Goal: Task Accomplishment & Management: Use online tool/utility

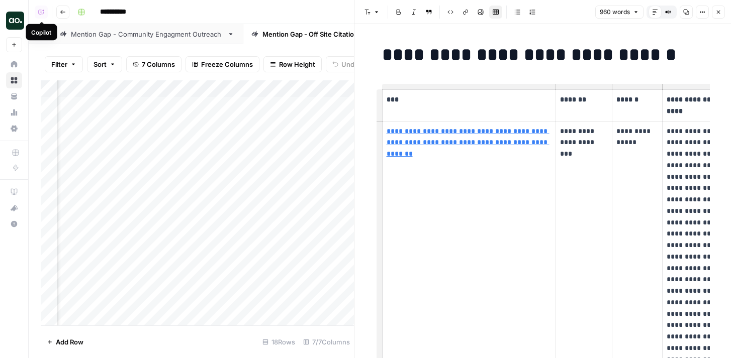
scroll to position [0, 79]
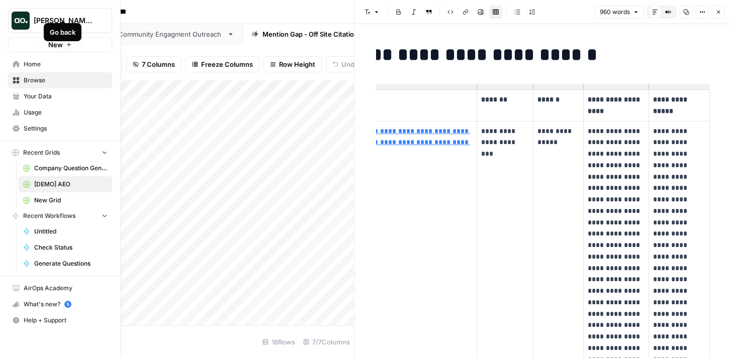
click at [13, 20] on img "Workspace: Dillon Test" at bounding box center [21, 21] width 18 height 18
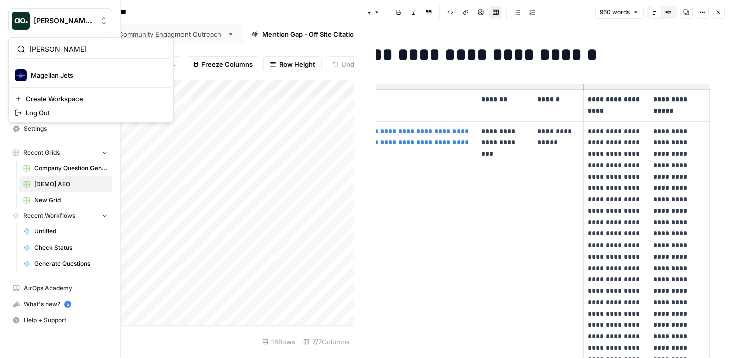
type input "[PERSON_NAME]"
click at [49, 73] on span "Magellan Jets" at bounding box center [97, 75] width 133 height 10
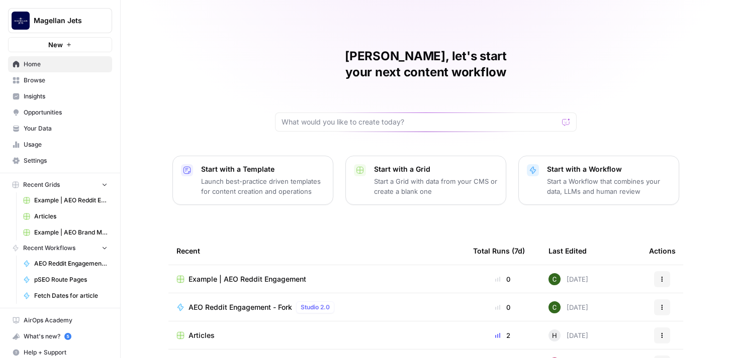
click at [44, 116] on span "Opportunities" at bounding box center [66, 112] width 84 height 9
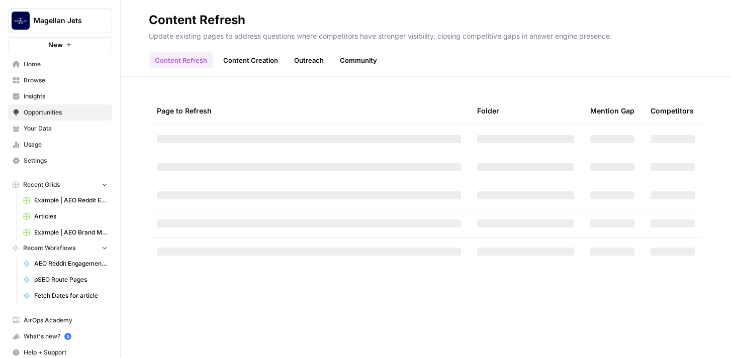
click at [315, 57] on link "Outreach" at bounding box center [309, 60] width 42 height 16
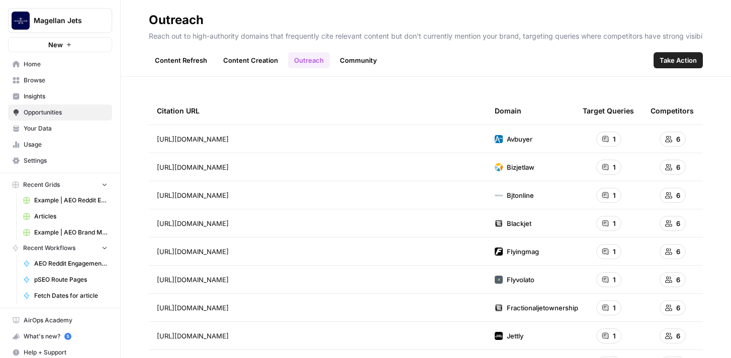
click at [680, 62] on span "Take Action" at bounding box center [677, 60] width 37 height 10
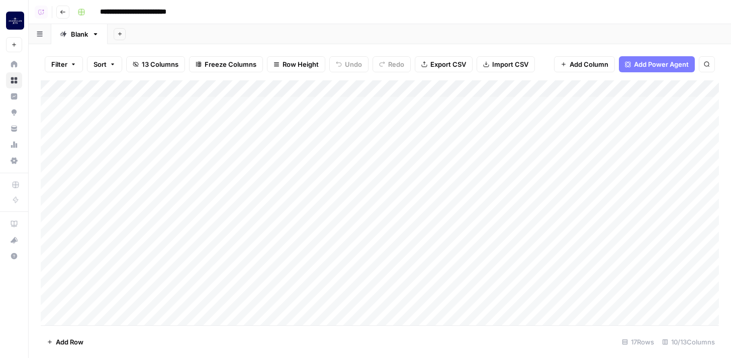
click at [99, 11] on input "**********" at bounding box center [149, 12] width 109 height 16
type input "**********"
click at [283, 15] on div "**********" at bounding box center [396, 12] width 647 height 16
click at [276, 16] on div "**********" at bounding box center [396, 12] width 647 height 16
click at [355, 105] on div "Add Column" at bounding box center [380, 202] width 678 height 245
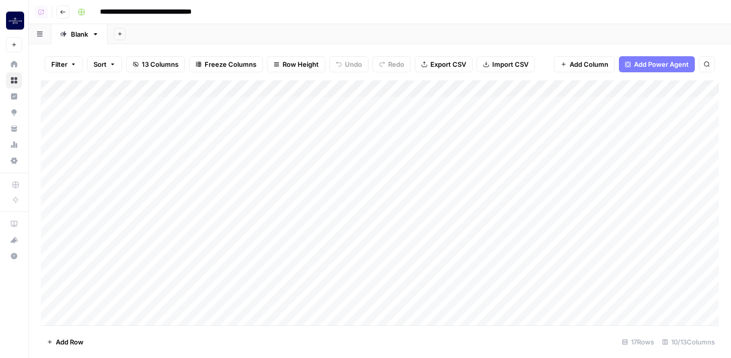
click at [331, 106] on div "Add Column" at bounding box center [380, 202] width 678 height 245
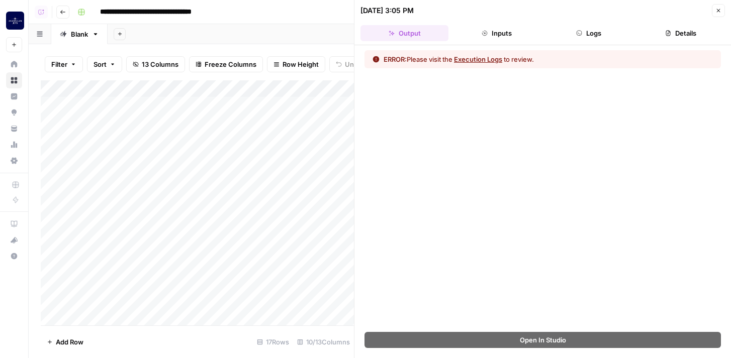
click at [490, 60] on button "Execution Logs" at bounding box center [478, 59] width 48 height 10
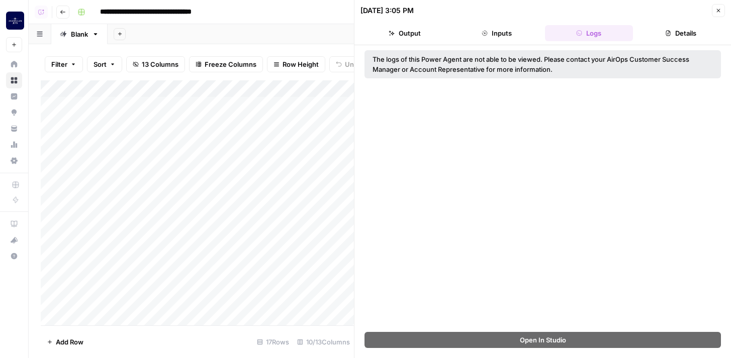
click at [717, 12] on icon "button" at bounding box center [718, 11] width 6 height 6
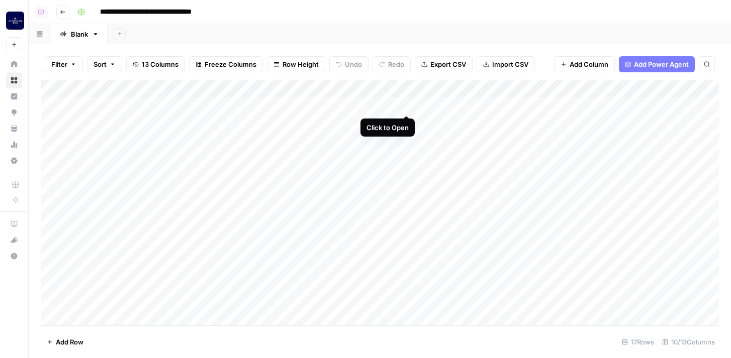
click at [406, 105] on div "Add Column" at bounding box center [380, 202] width 678 height 245
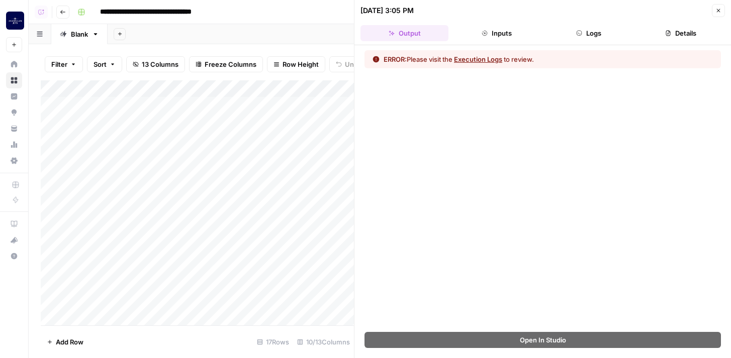
click at [580, 37] on button "Logs" at bounding box center [589, 33] width 88 height 16
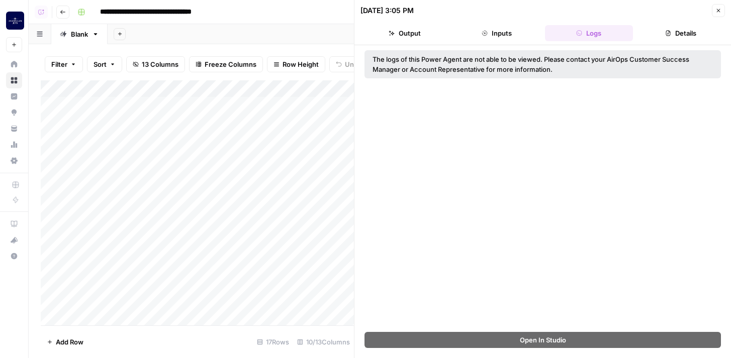
click at [718, 9] on icon "button" at bounding box center [718, 11] width 6 height 6
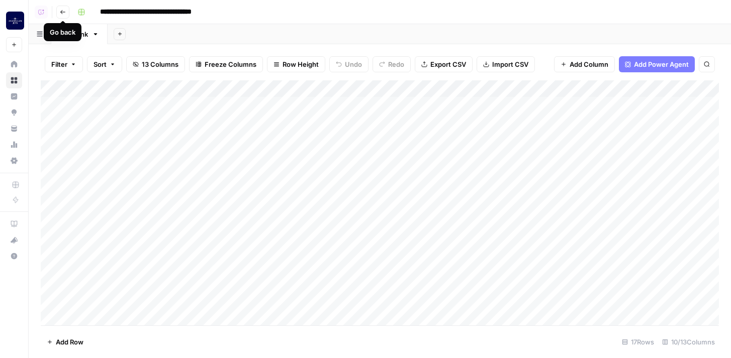
click at [63, 12] on icon "button" at bounding box center [63, 12] width 6 height 6
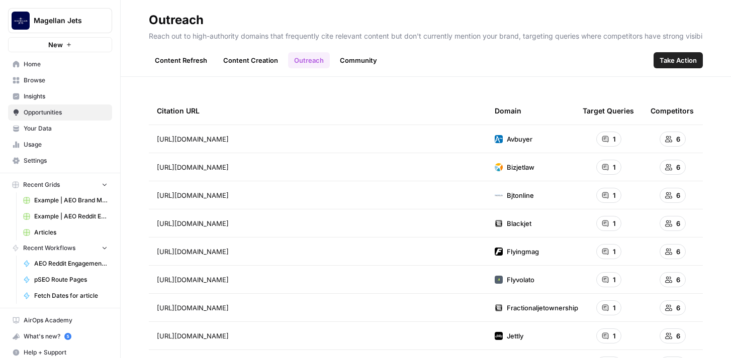
click at [64, 64] on span "Home" at bounding box center [66, 64] width 84 height 9
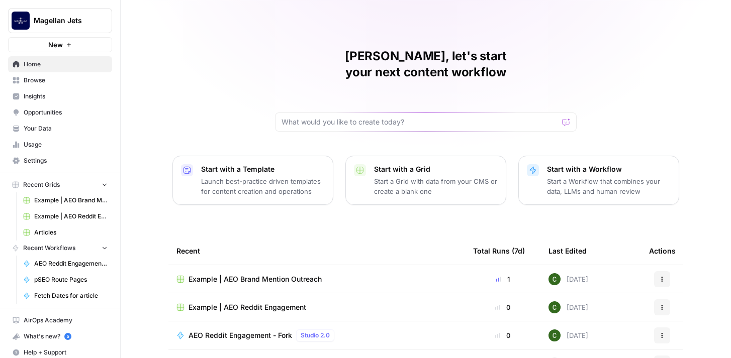
click at [59, 85] on link "Browse" at bounding box center [60, 80] width 104 height 16
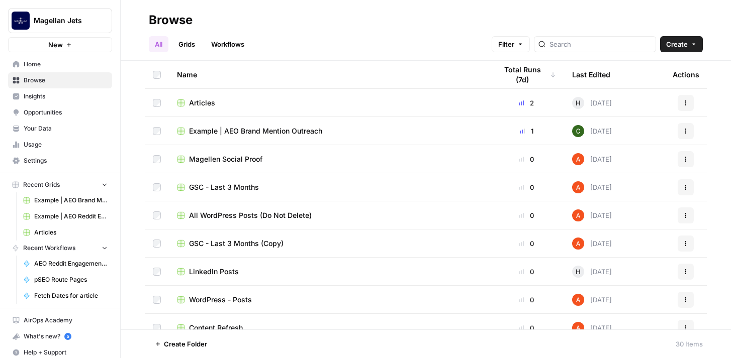
click at [688, 46] on button "Create" at bounding box center [681, 44] width 43 height 16
click at [682, 65] on span "Folder" at bounding box center [662, 68] width 56 height 10
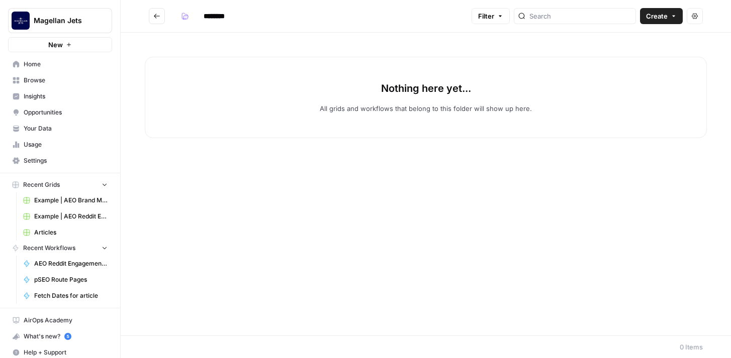
click at [222, 14] on input "********" at bounding box center [227, 16] width 56 height 16
type input "**********"
click at [307, 47] on div "Nothing here yet... All grids and workflows that belong to this folder will sho…" at bounding box center [426, 184] width 610 height 303
click at [163, 18] on button "Go back" at bounding box center [157, 16] width 16 height 16
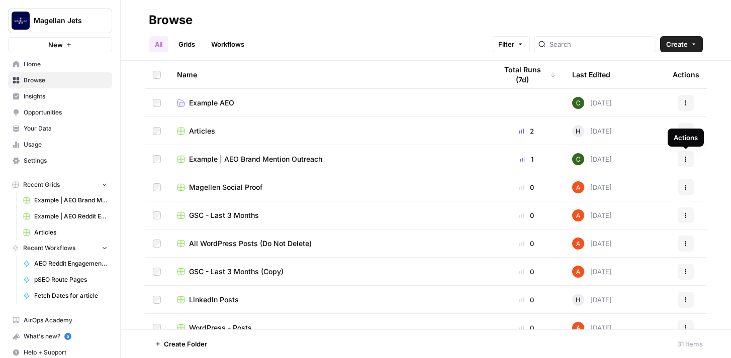
click at [689, 157] on button "Actions" at bounding box center [686, 159] width 16 height 16
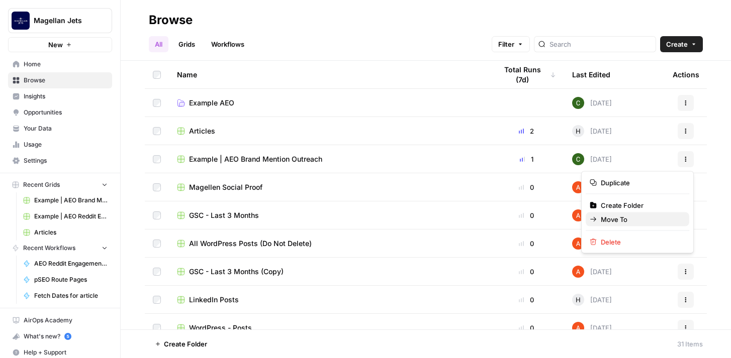
click at [644, 218] on span "Move To" at bounding box center [641, 220] width 80 height 10
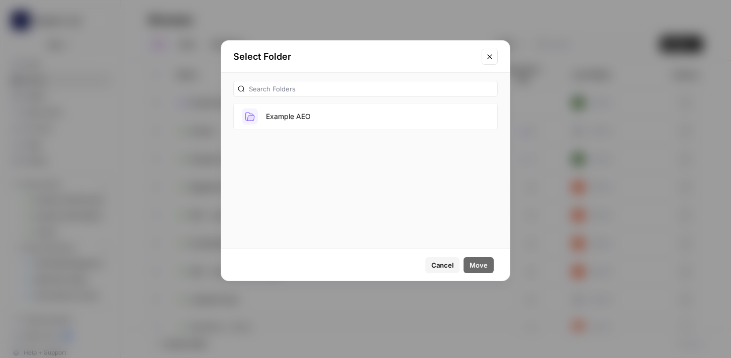
click at [399, 127] on button "Example AEO" at bounding box center [365, 116] width 264 height 27
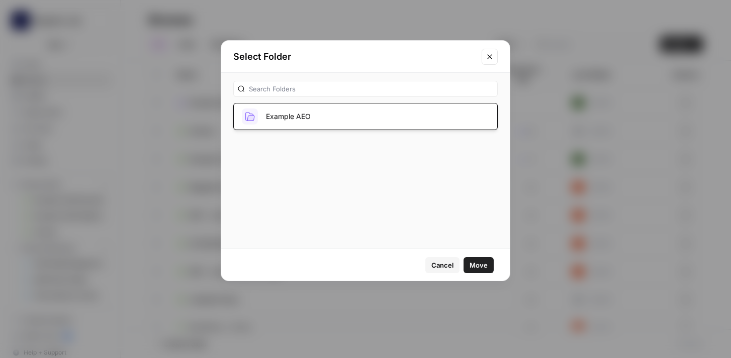
click at [469, 262] on button "Move" at bounding box center [478, 265] width 30 height 16
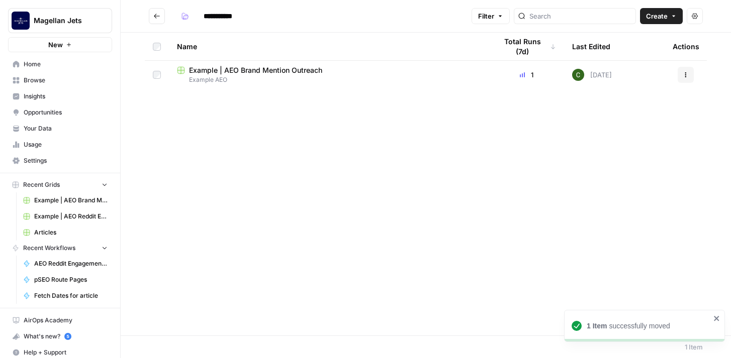
click at [162, 17] on button "Go back" at bounding box center [157, 16] width 16 height 16
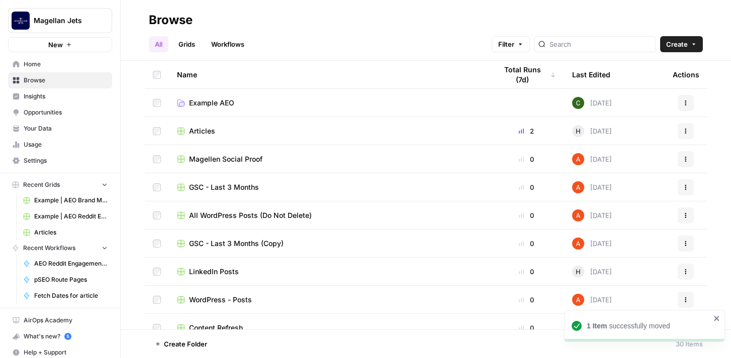
click at [224, 47] on link "Workflows" at bounding box center [227, 44] width 45 height 16
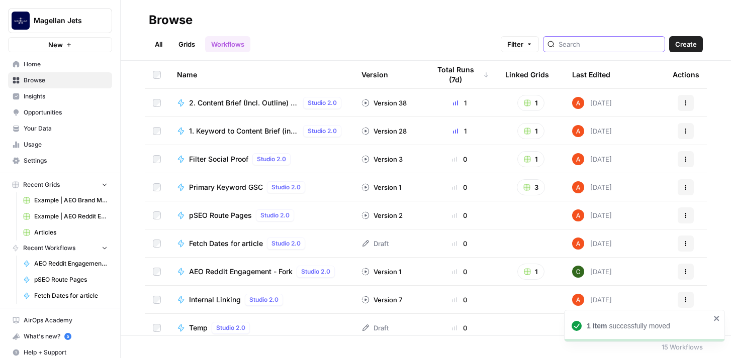
click at [609, 49] on div at bounding box center [604, 44] width 122 height 16
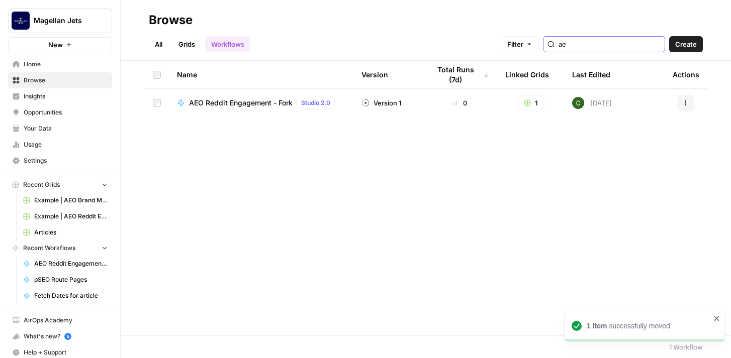
type input "a"
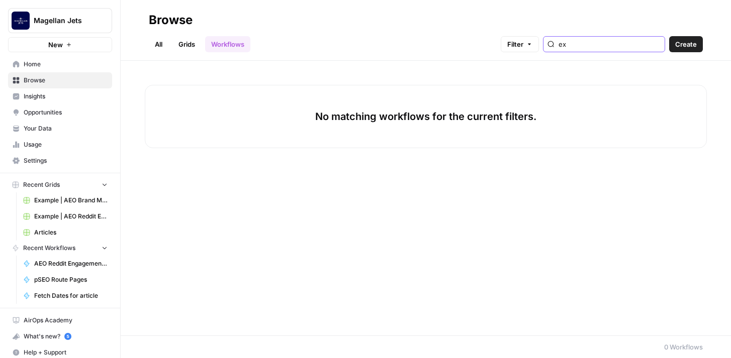
type input "e"
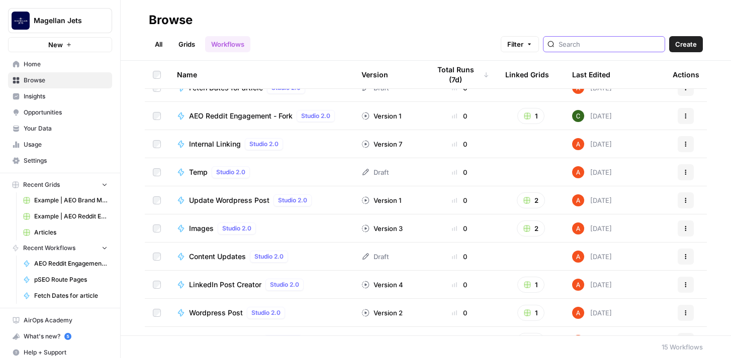
scroll to position [175, 0]
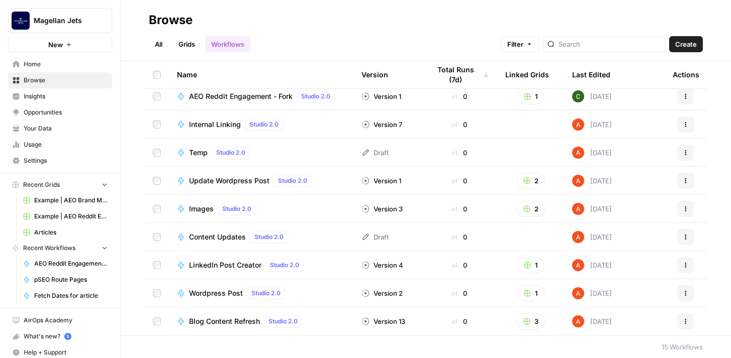
click at [183, 44] on link "Grids" at bounding box center [186, 44] width 29 height 16
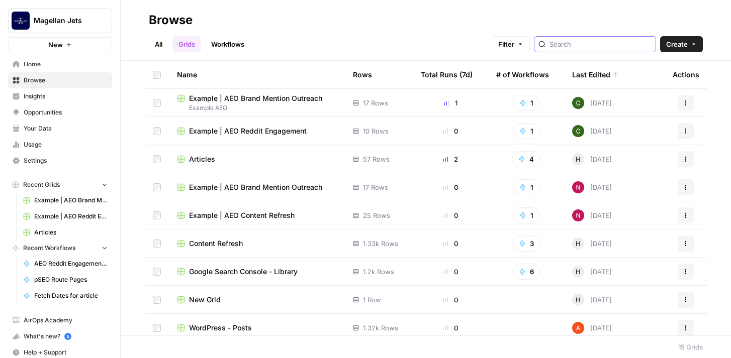
click at [592, 46] on input "search" at bounding box center [600, 44] width 102 height 10
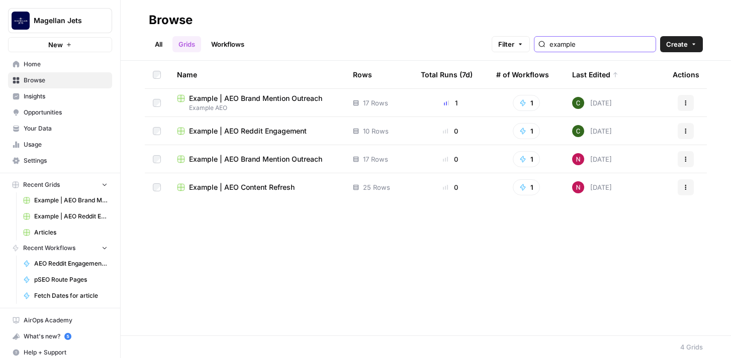
type input "example"
click at [153, 138] on td at bounding box center [157, 131] width 24 height 28
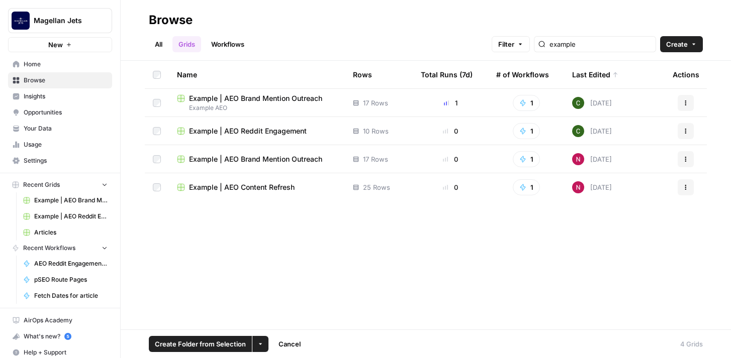
click at [154, 154] on td at bounding box center [157, 159] width 24 height 28
click at [689, 128] on button "Actions" at bounding box center [686, 131] width 16 height 16
click at [658, 191] on span "Move To" at bounding box center [641, 191] width 80 height 10
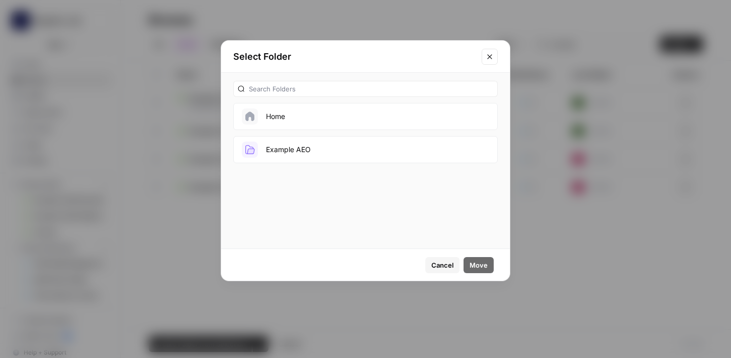
click at [405, 146] on button "Example AEO" at bounding box center [365, 149] width 264 height 27
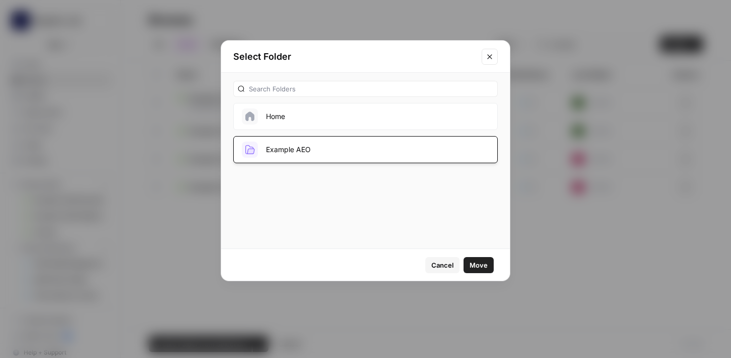
click at [479, 264] on span "Move" at bounding box center [478, 265] width 18 height 10
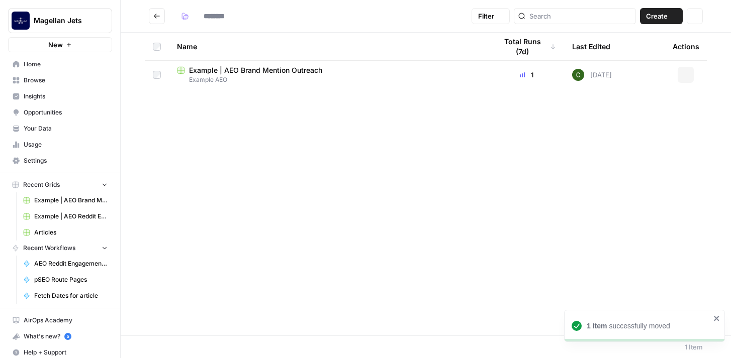
type input "**********"
click at [160, 13] on button "Go back" at bounding box center [157, 16] width 16 height 16
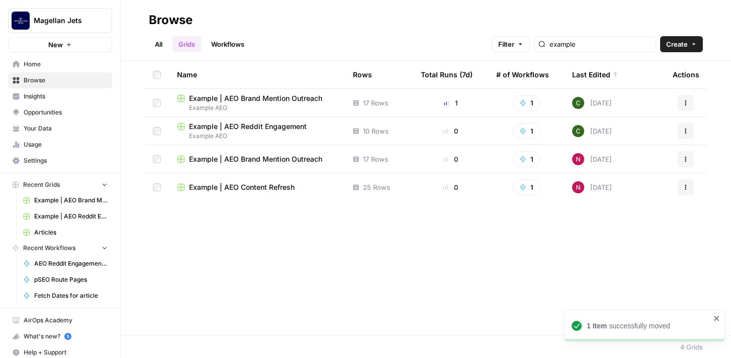
click at [690, 160] on button "Actions" at bounding box center [686, 159] width 16 height 16
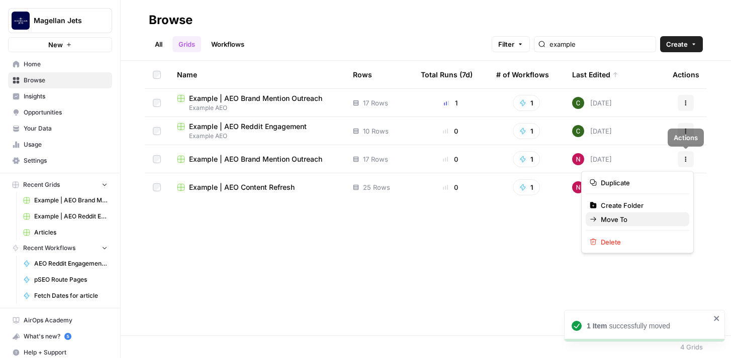
click at [658, 219] on span "Move To" at bounding box center [641, 220] width 80 height 10
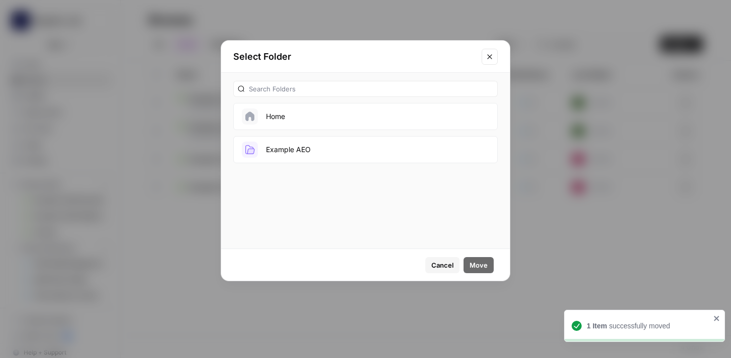
click at [346, 148] on button "Example AEO" at bounding box center [365, 149] width 264 height 27
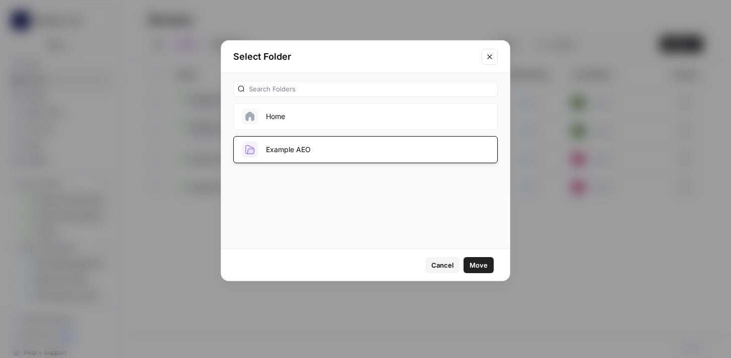
click at [475, 268] on span "Move" at bounding box center [478, 265] width 18 height 10
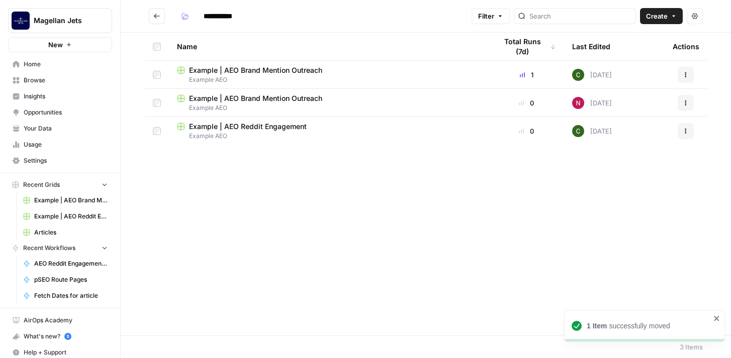
click at [156, 15] on icon "Go back" at bounding box center [156, 16] width 7 height 7
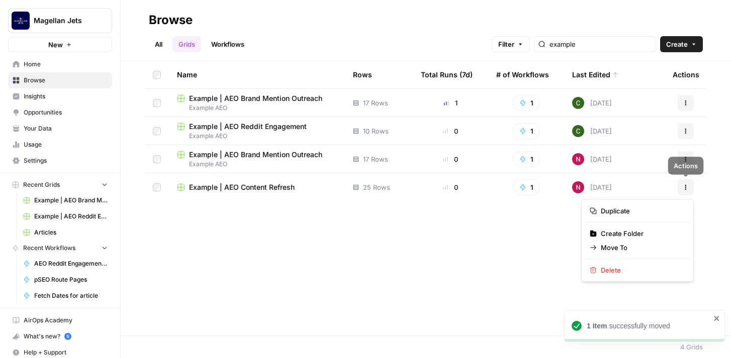
click at [690, 190] on button "Actions" at bounding box center [686, 187] width 16 height 16
click at [653, 246] on span "Move To" at bounding box center [641, 248] width 80 height 10
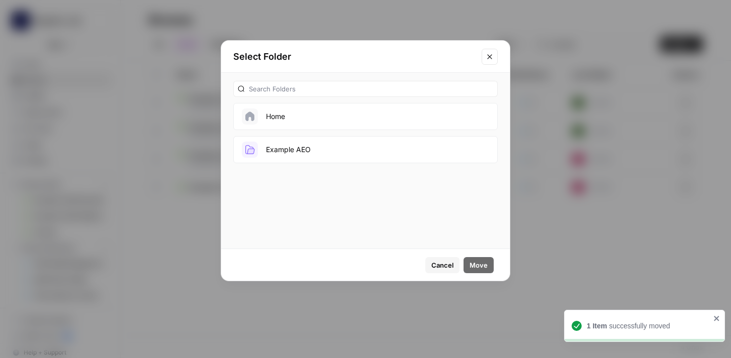
click at [347, 154] on button "Example AEO" at bounding box center [365, 149] width 264 height 27
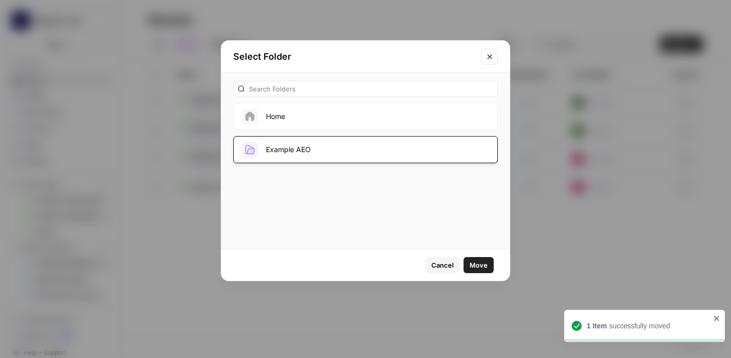
click at [475, 260] on span "Move" at bounding box center [478, 265] width 18 height 10
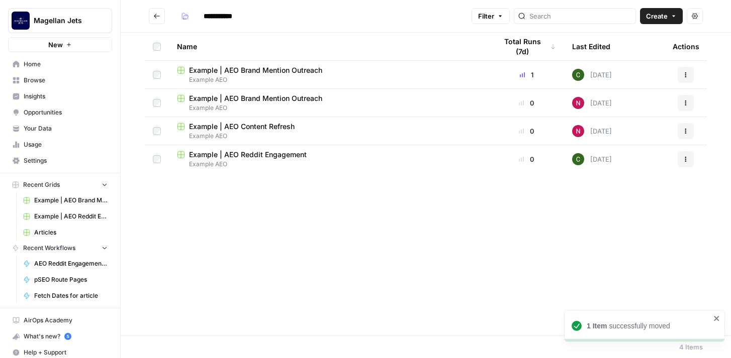
click at [257, 154] on span "Example | AEO Reddit Engagement" at bounding box center [248, 155] width 118 height 10
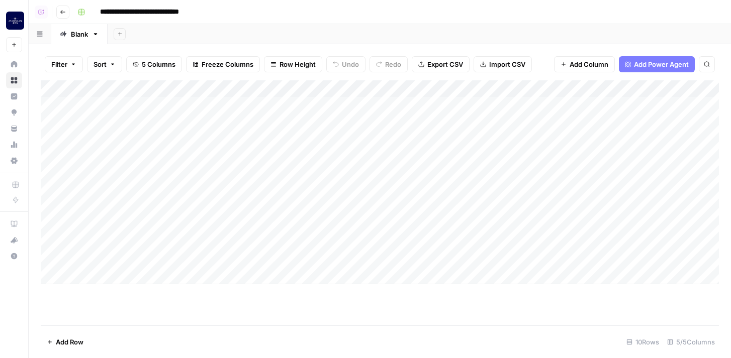
click at [64, 10] on icon "button" at bounding box center [63, 12] width 6 height 6
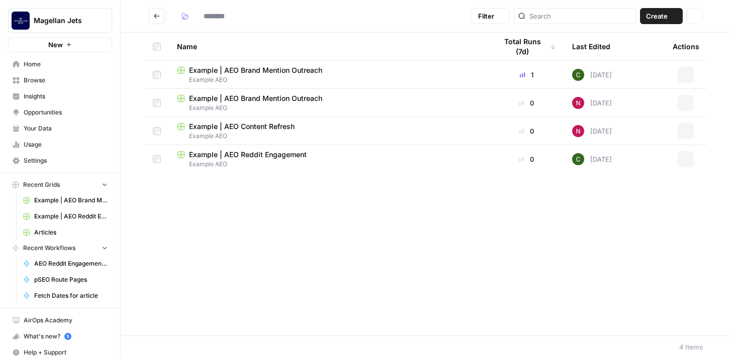
type input "**********"
click at [52, 66] on span "Home" at bounding box center [66, 64] width 84 height 9
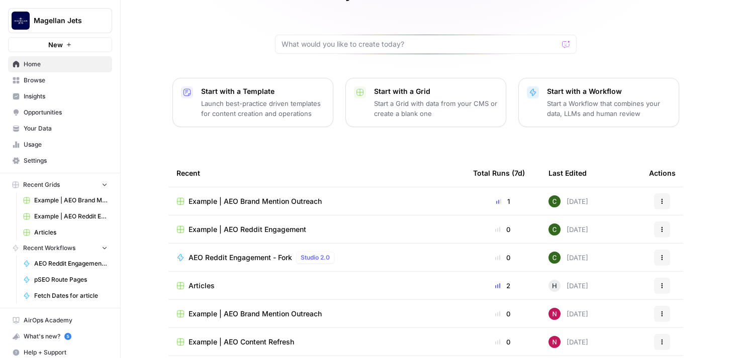
scroll to position [104, 0]
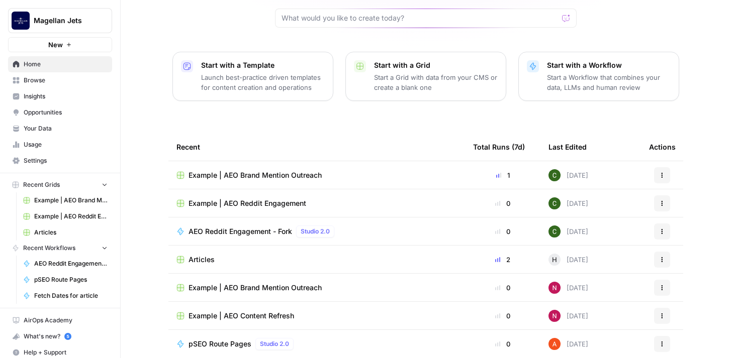
click at [67, 144] on span "Usage" at bounding box center [66, 144] width 84 height 9
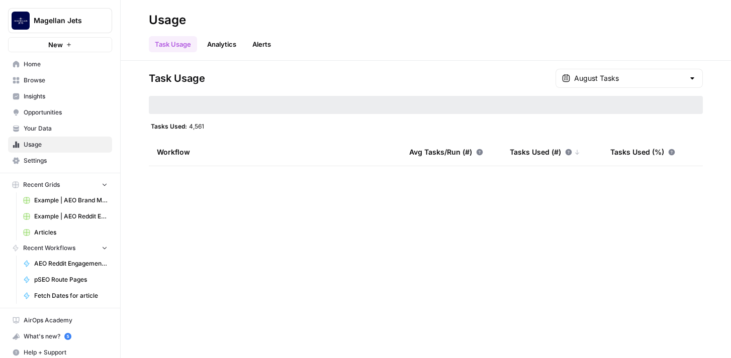
click at [632, 84] on div "August Tasks" at bounding box center [628, 78] width 147 height 19
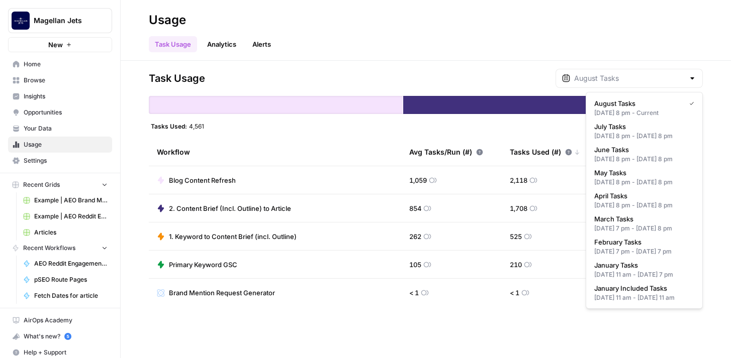
type input "August Tasks"
click at [591, 39] on div "Task Usage Analytics Alerts" at bounding box center [426, 40] width 554 height 24
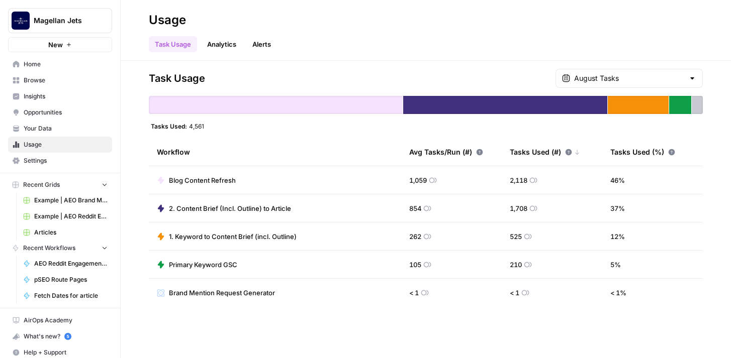
click at [81, 65] on span "Home" at bounding box center [66, 64] width 84 height 9
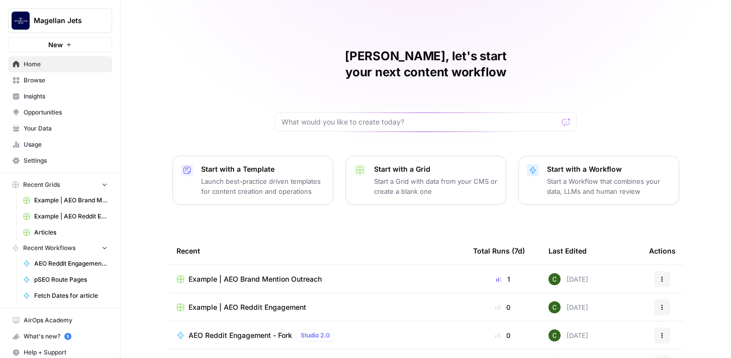
click at [71, 80] on span "Browse" at bounding box center [66, 80] width 84 height 9
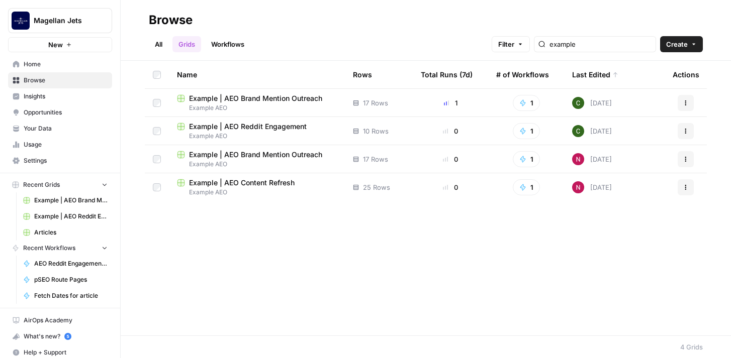
click at [62, 101] on span "Insights" at bounding box center [66, 96] width 84 height 9
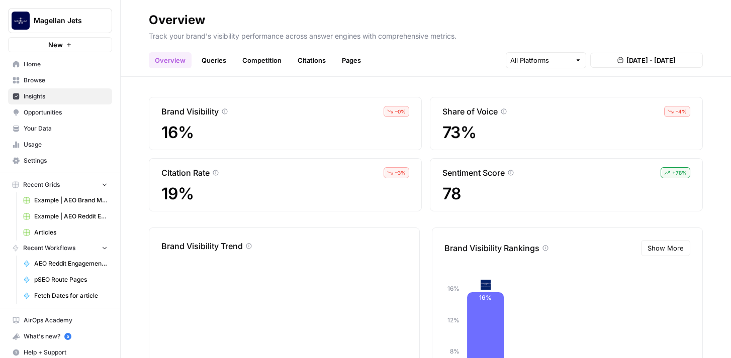
click at [221, 59] on link "Queries" at bounding box center [214, 60] width 37 height 16
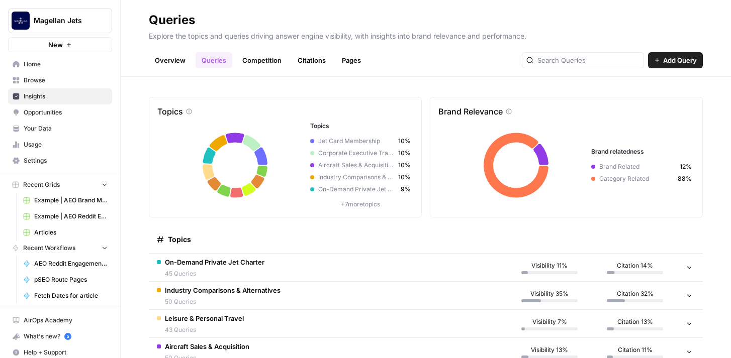
click at [71, 109] on span "Opportunities" at bounding box center [66, 112] width 84 height 9
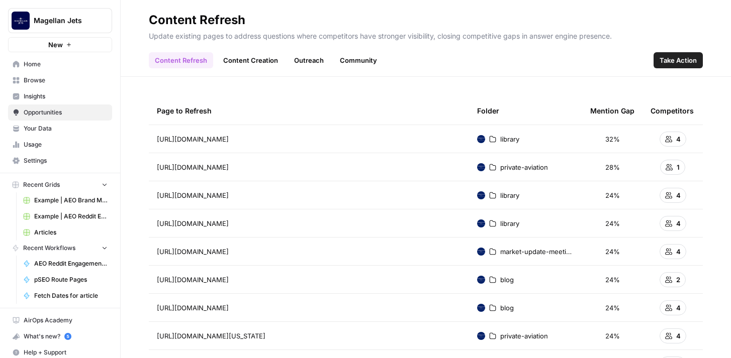
click at [74, 80] on span "Browse" at bounding box center [66, 80] width 84 height 9
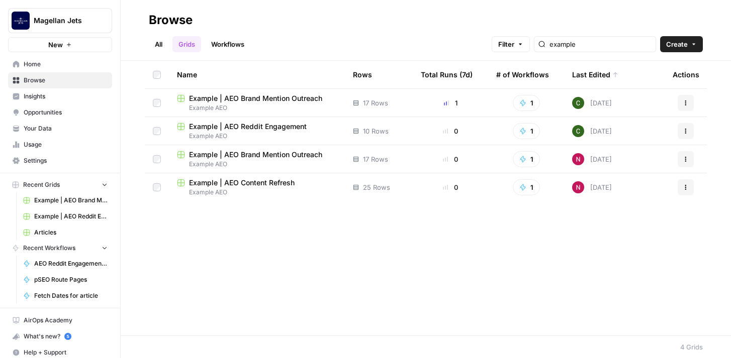
click at [261, 125] on span "Example | AEO Reddit Engagement" at bounding box center [248, 127] width 118 height 10
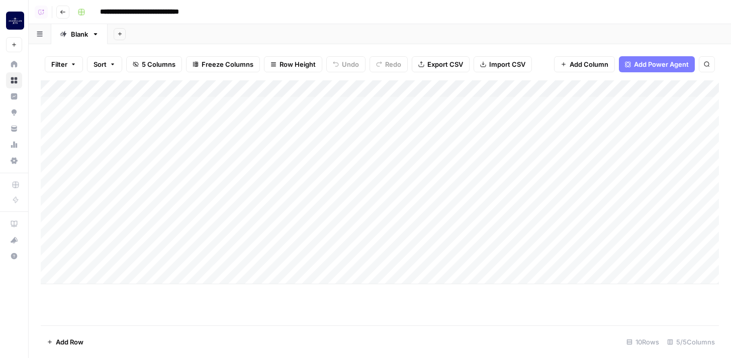
click at [326, 104] on div "Add Column" at bounding box center [380, 182] width 678 height 204
click at [376, 106] on div "Add Column" at bounding box center [380, 182] width 678 height 204
click at [365, 104] on div "Add Column" at bounding box center [380, 182] width 678 height 204
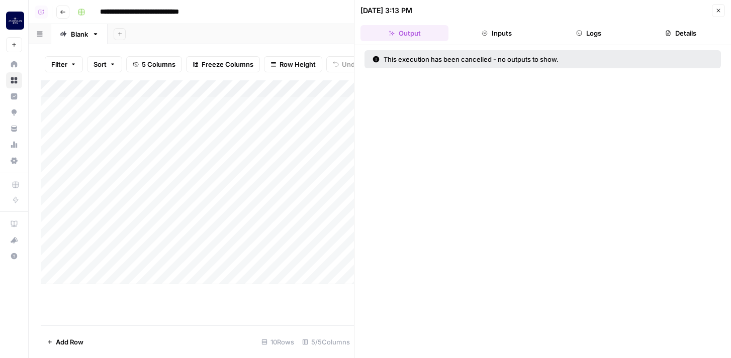
click at [584, 31] on button "Logs" at bounding box center [589, 33] width 88 height 16
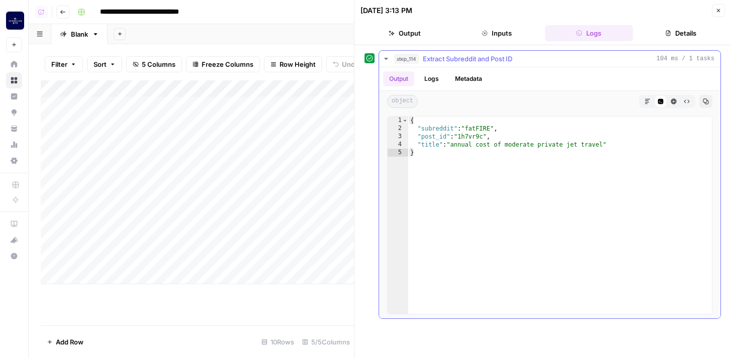
click at [437, 74] on button "Logs" at bounding box center [431, 78] width 27 height 15
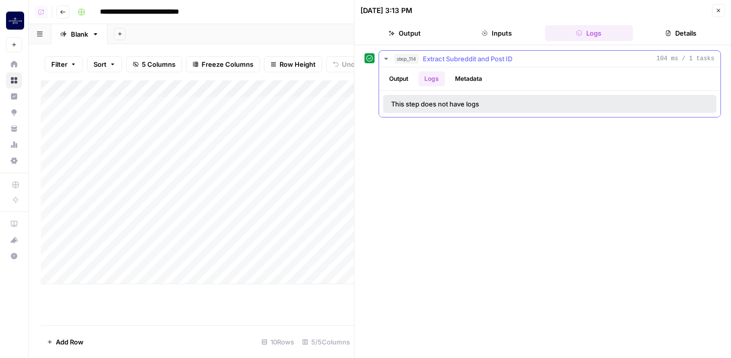
click at [463, 78] on button "Metadata" at bounding box center [468, 78] width 39 height 15
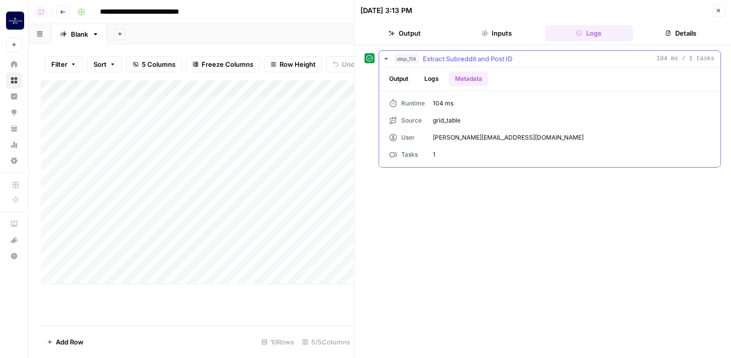
click at [400, 77] on button "Output" at bounding box center [398, 78] width 31 height 15
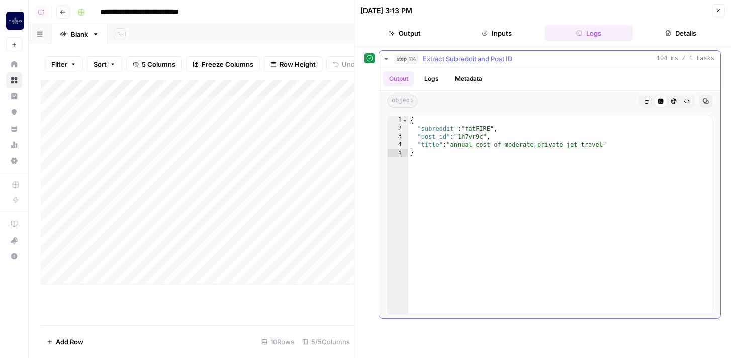
click at [386, 58] on icon "button" at bounding box center [386, 59] width 4 height 2
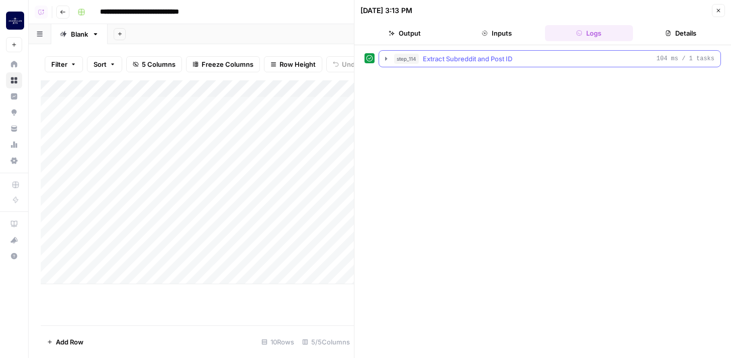
click at [388, 59] on icon "button" at bounding box center [386, 59] width 8 height 8
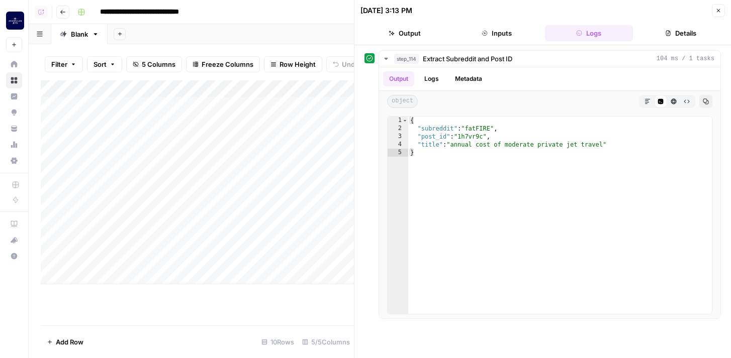
click at [716, 10] on icon "button" at bounding box center [718, 11] width 6 height 6
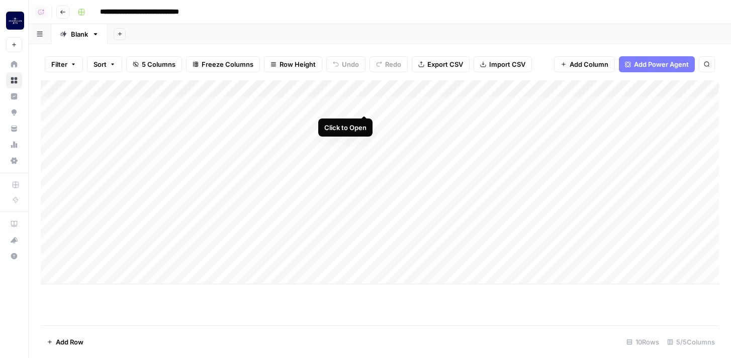
click at [366, 104] on div "Add Column" at bounding box center [380, 182] width 678 height 204
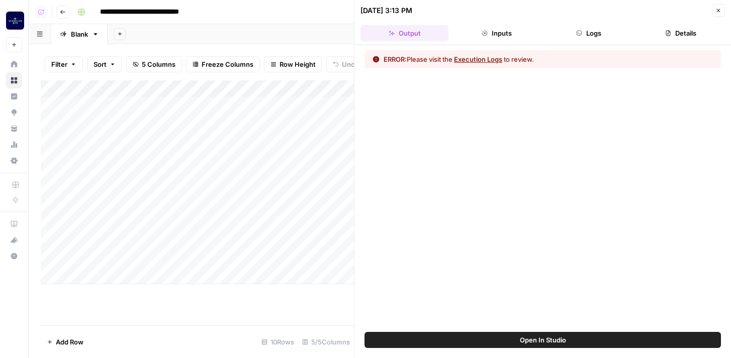
click at [492, 59] on button "Execution Logs" at bounding box center [478, 59] width 48 height 10
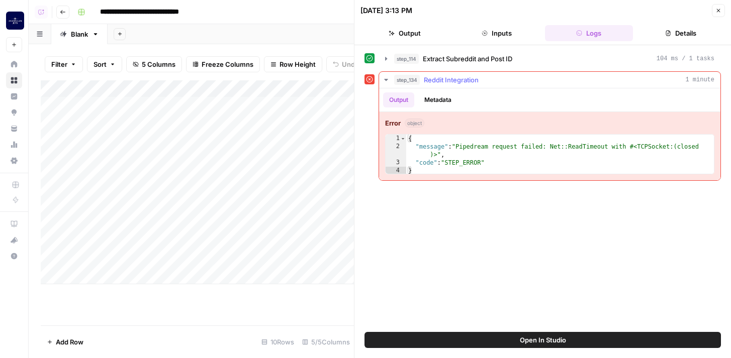
click at [433, 80] on span "Reddit Integration" at bounding box center [451, 80] width 55 height 10
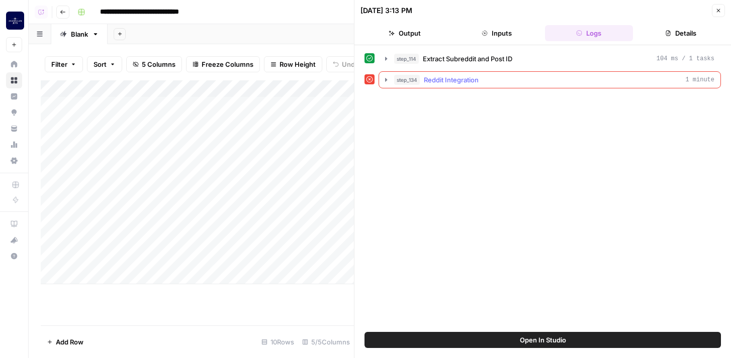
click at [433, 80] on span "Reddit Integration" at bounding box center [451, 80] width 55 height 10
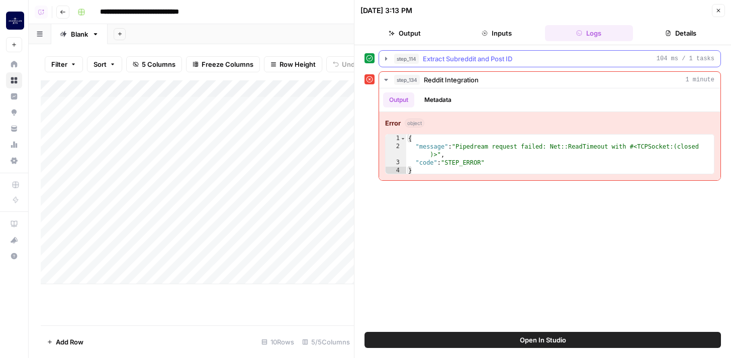
click at [384, 56] on icon "button" at bounding box center [386, 59] width 8 height 8
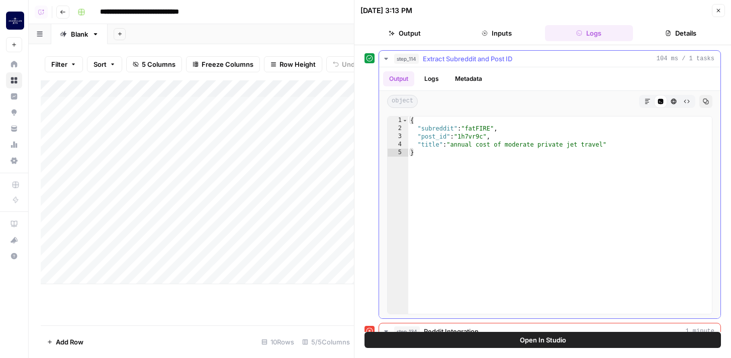
click at [384, 57] on icon "button" at bounding box center [386, 59] width 8 height 8
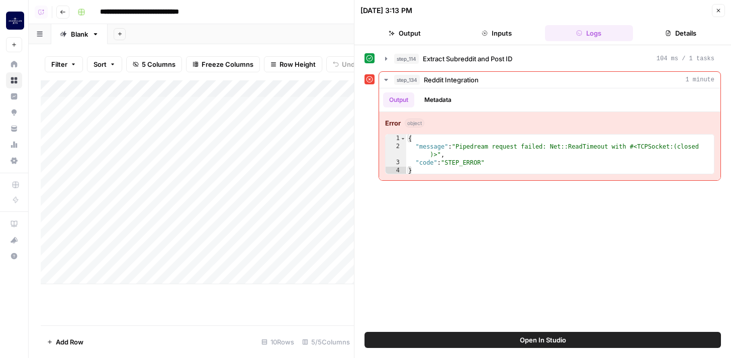
click at [717, 10] on icon "button" at bounding box center [718, 11] width 6 height 6
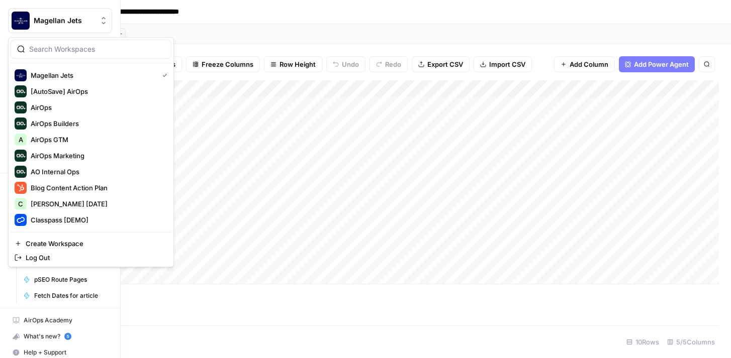
click at [26, 18] on img "Workspace: Magellan Jets" at bounding box center [21, 21] width 18 height 18
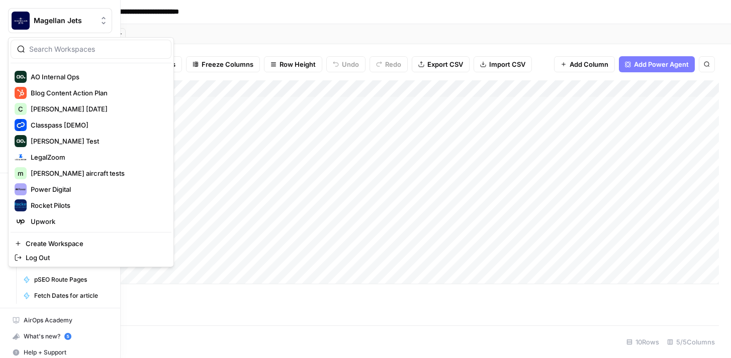
scroll to position [99, 0]
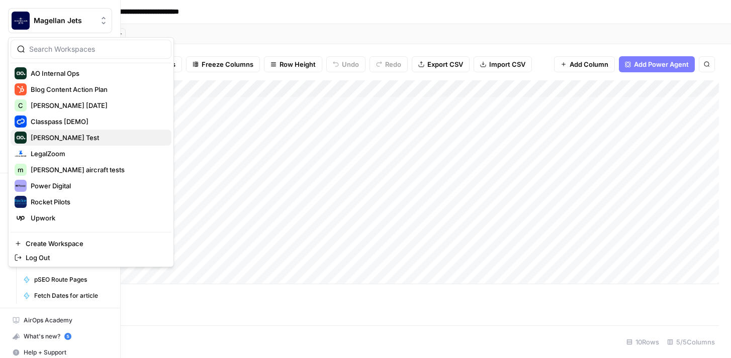
click at [67, 134] on span "Dillon Test" at bounding box center [97, 138] width 133 height 10
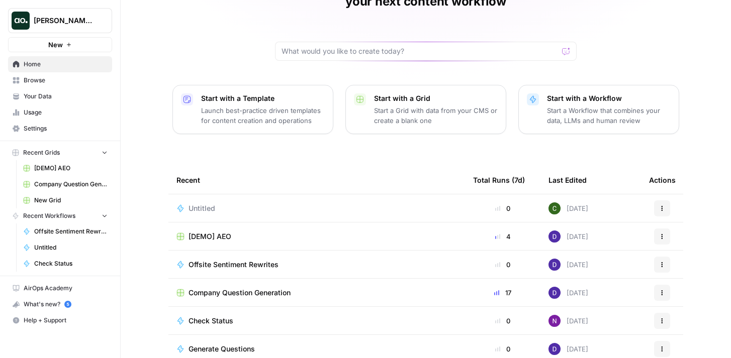
scroll to position [104, 0]
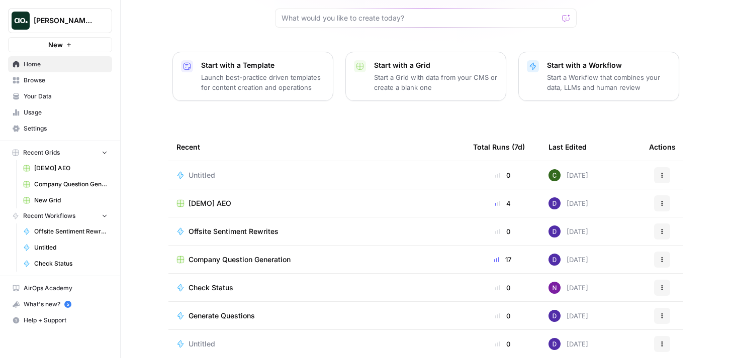
click at [92, 41] on button "New" at bounding box center [60, 44] width 104 height 15
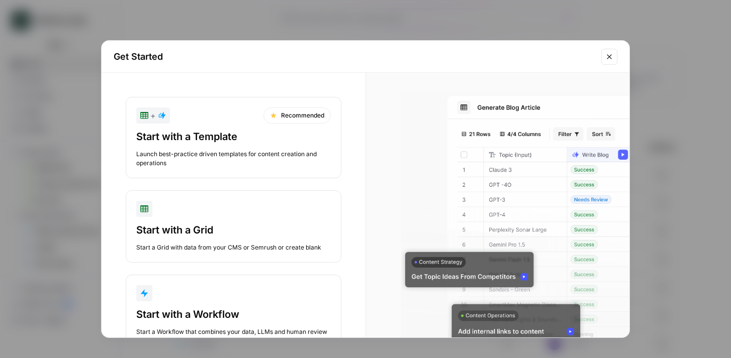
scroll to position [34, 0]
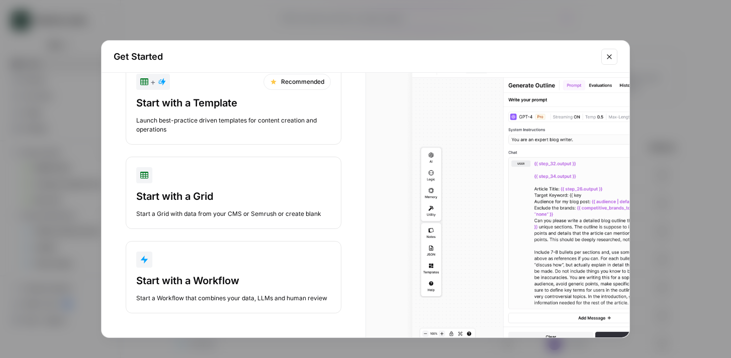
click at [231, 281] on div "Start with a Workflow" at bounding box center [233, 281] width 195 height 14
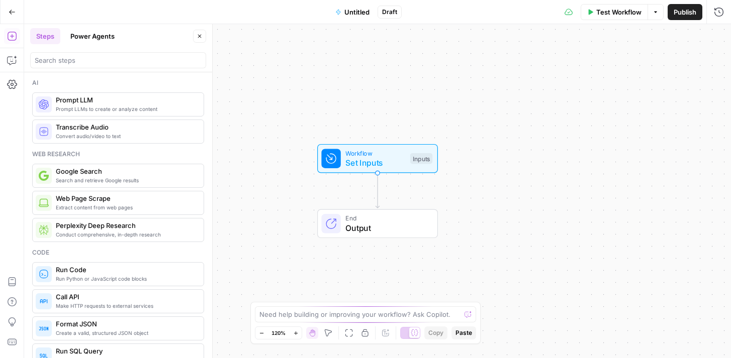
click at [107, 36] on button "Power Agents" at bounding box center [92, 36] width 56 height 16
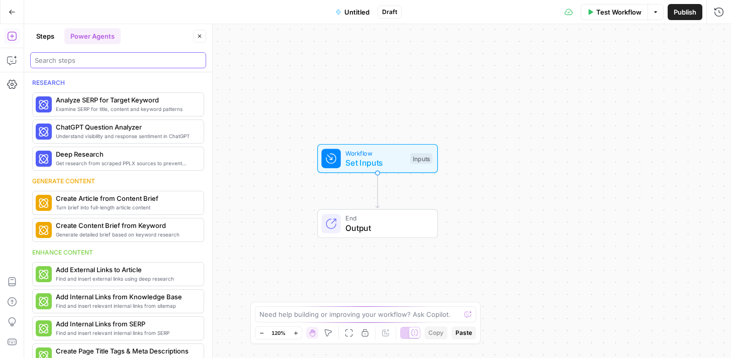
click at [102, 60] on input "search" at bounding box center [118, 60] width 167 height 10
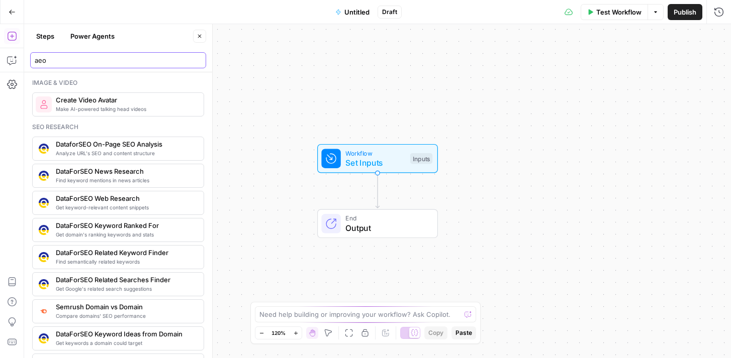
type input "aeo"
click at [199, 35] on icon "button" at bounding box center [200, 36] width 6 height 6
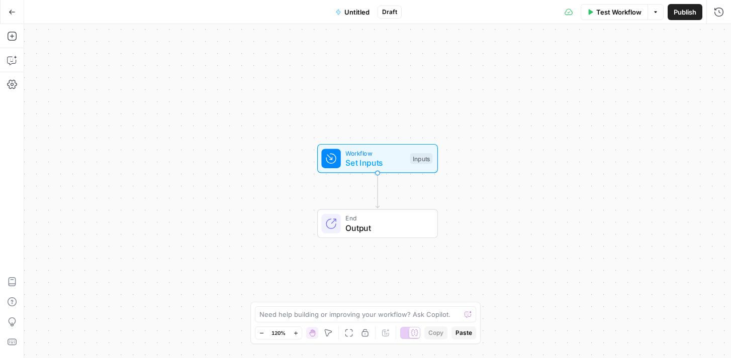
click at [14, 9] on icon "button" at bounding box center [12, 12] width 7 height 7
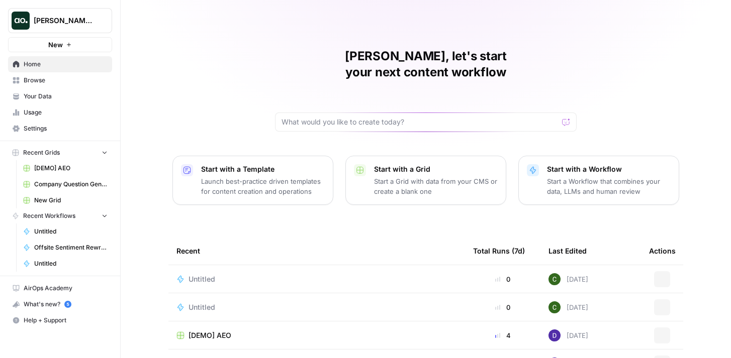
click at [41, 16] on span "[PERSON_NAME] Test" at bounding box center [64, 21] width 61 height 10
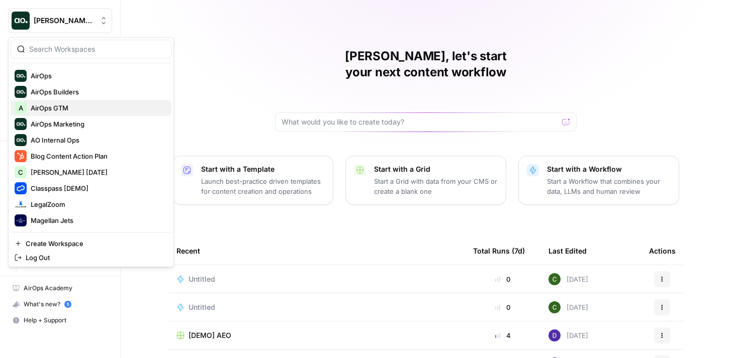
scroll to position [51, 0]
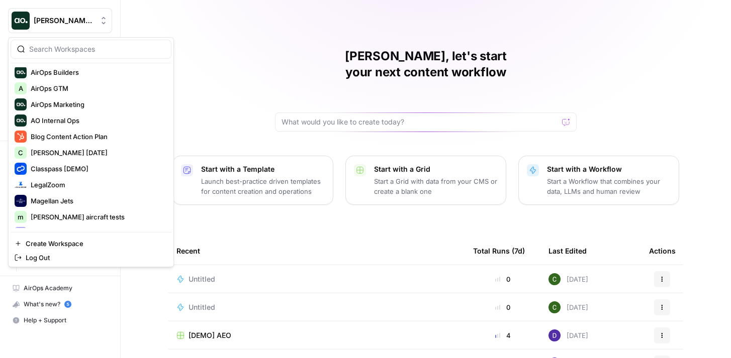
click at [75, 16] on span "[PERSON_NAME] Test" at bounding box center [64, 21] width 61 height 10
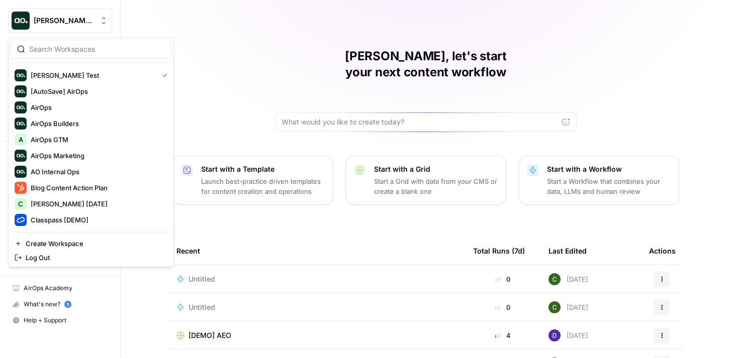
click at [75, 18] on span "[PERSON_NAME] Test" at bounding box center [64, 21] width 61 height 10
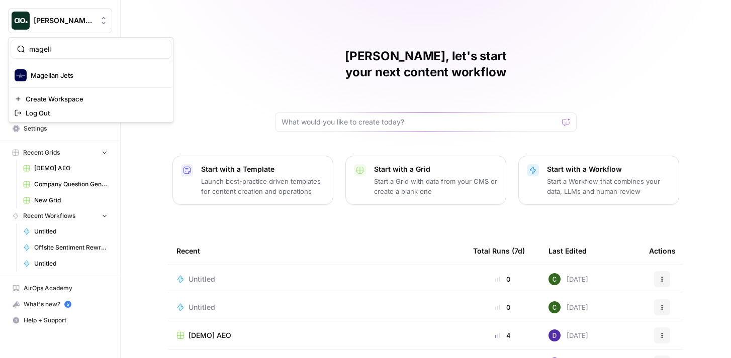
type input "magell"
click at [84, 74] on span "Magellan Jets" at bounding box center [97, 75] width 133 height 10
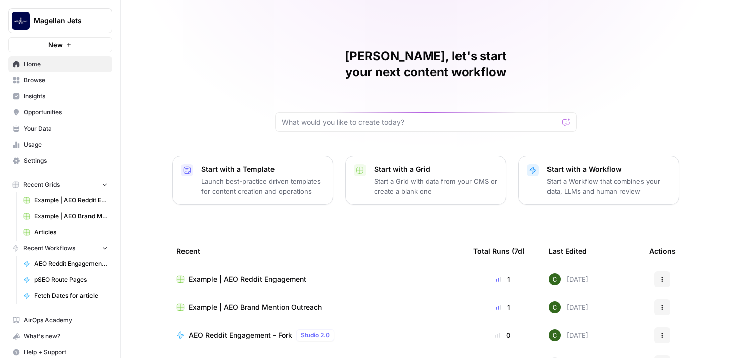
click at [249, 274] on span "Example | AEO Reddit Engagement" at bounding box center [247, 279] width 118 height 10
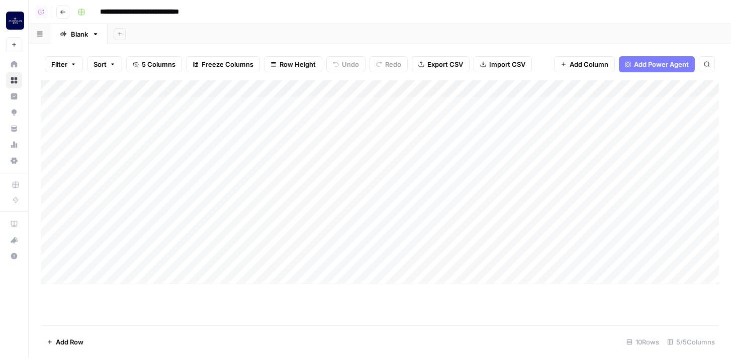
click at [300, 101] on div "Add Column" at bounding box center [380, 182] width 678 height 204
click at [58, 12] on button "Go back" at bounding box center [62, 12] width 13 height 13
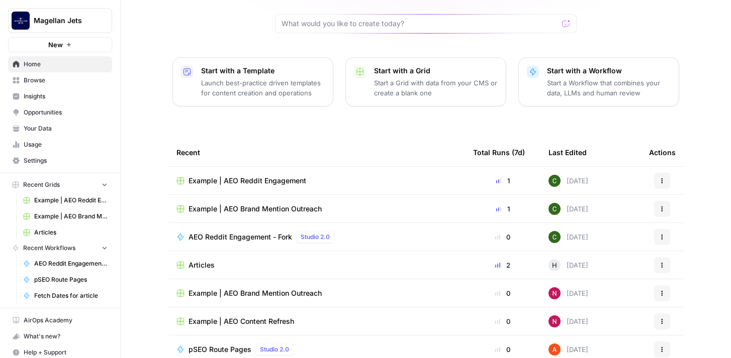
scroll to position [104, 0]
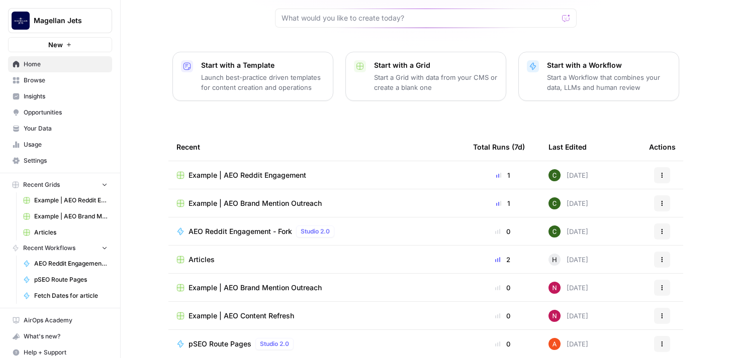
click at [271, 311] on span "Example | AEO Content Refresh" at bounding box center [241, 316] width 106 height 10
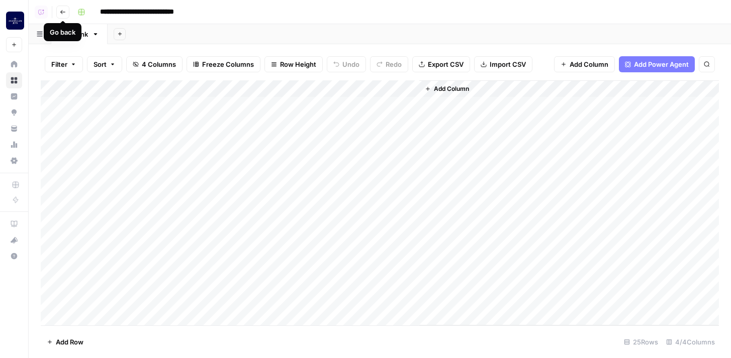
click at [63, 15] on button "Go back" at bounding box center [62, 12] width 13 height 13
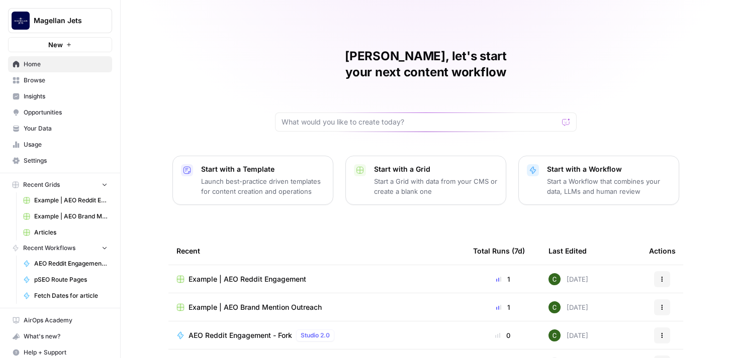
click at [245, 265] on td "Example | AEO Reddit Engagement" at bounding box center [316, 279] width 297 height 28
click at [246, 274] on span "Example | AEO Reddit Engagement" at bounding box center [247, 279] width 118 height 10
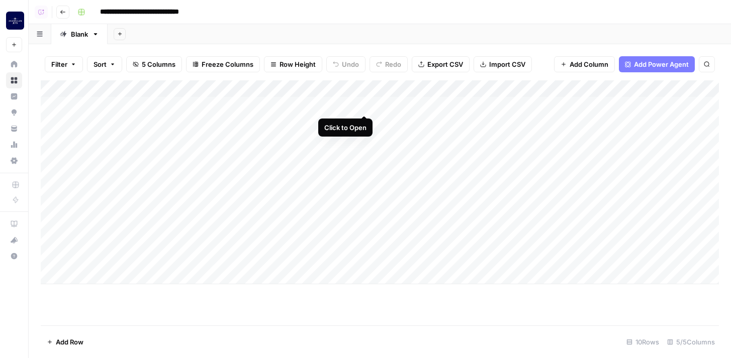
click at [362, 104] on div "Add Column" at bounding box center [380, 182] width 678 height 204
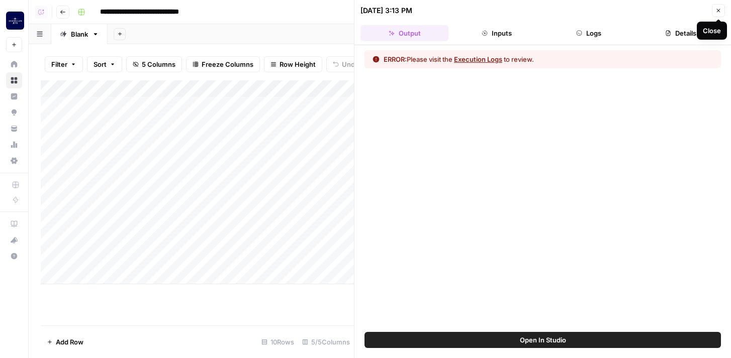
click at [721, 12] on button "Close" at bounding box center [718, 10] width 13 height 13
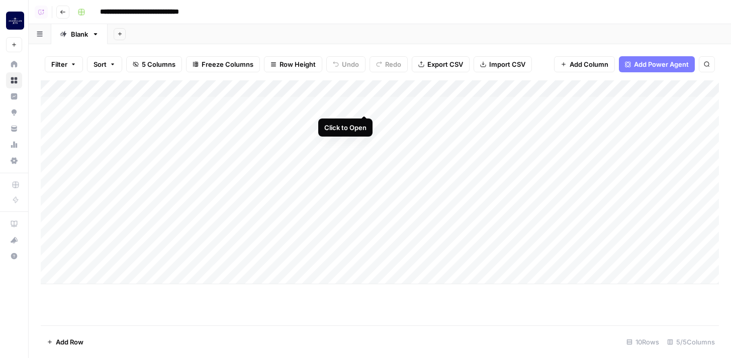
click at [364, 106] on div "Add Column" at bounding box center [380, 182] width 678 height 204
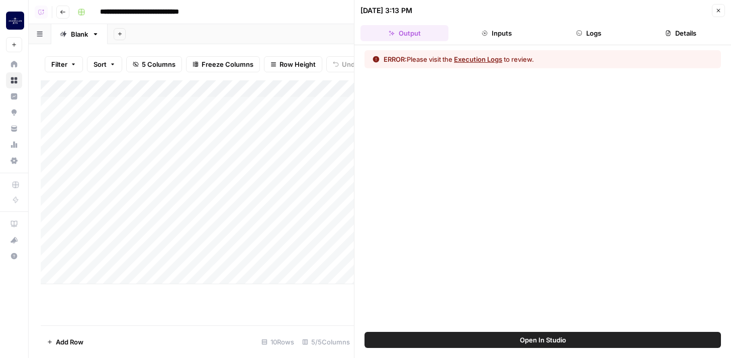
click at [687, 37] on button "Details" at bounding box center [681, 33] width 88 height 16
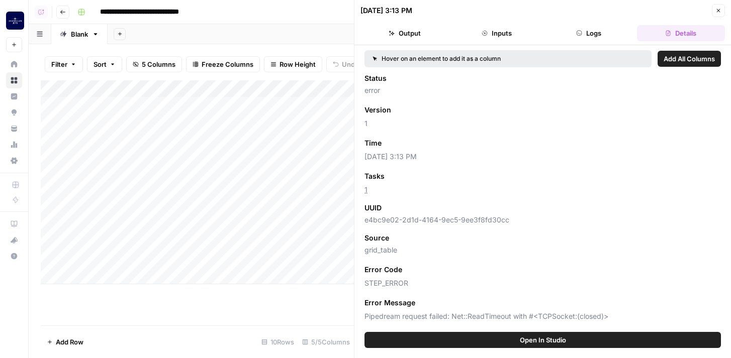
click at [500, 37] on button "Inputs" at bounding box center [496, 33] width 88 height 16
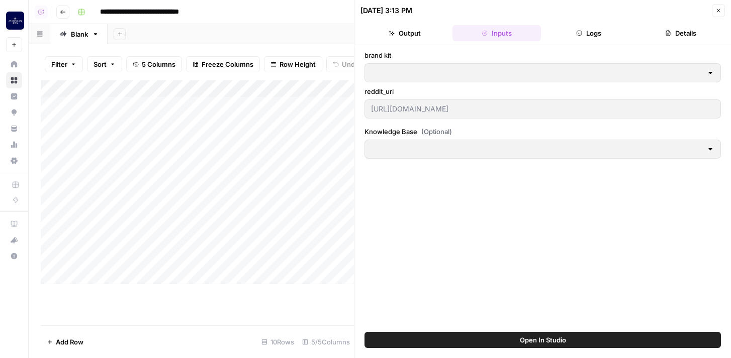
type input "Magellan Jets"
click at [580, 32] on icon "button" at bounding box center [579, 33] width 6 height 6
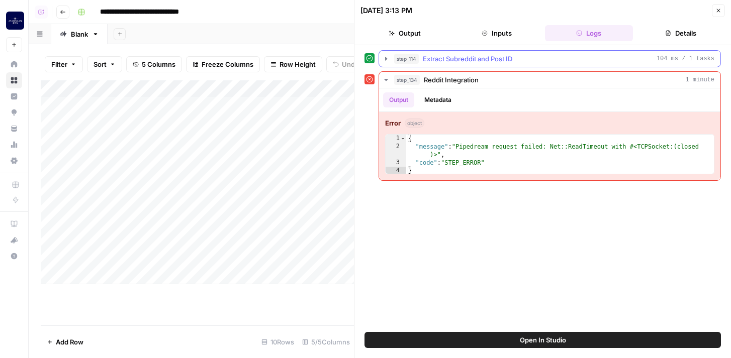
click at [384, 58] on icon "button" at bounding box center [386, 59] width 8 height 8
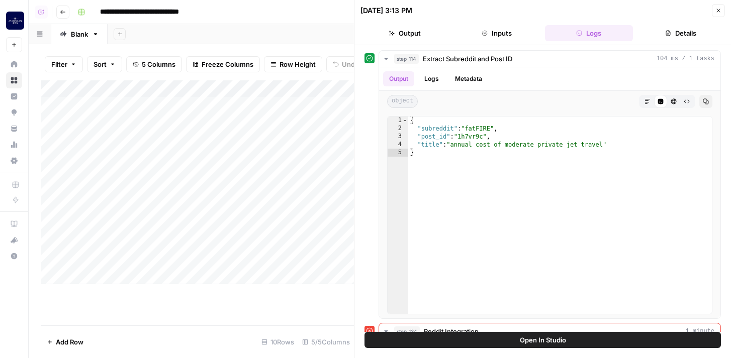
click at [715, 13] on icon "button" at bounding box center [718, 11] width 6 height 6
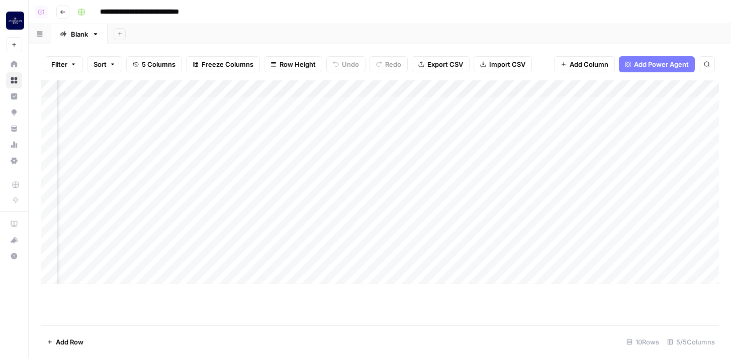
scroll to position [0, 107]
click at [258, 88] on div "Add Column" at bounding box center [380, 182] width 678 height 204
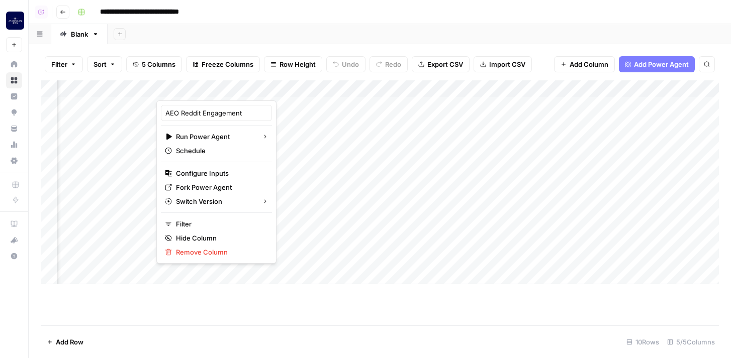
click at [211, 37] on div "Add Sheet" at bounding box center [419, 34] width 623 height 20
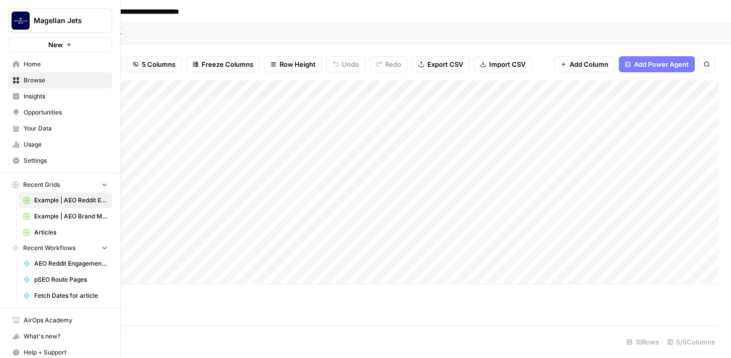
click at [36, 161] on span "Settings" at bounding box center [66, 160] width 84 height 9
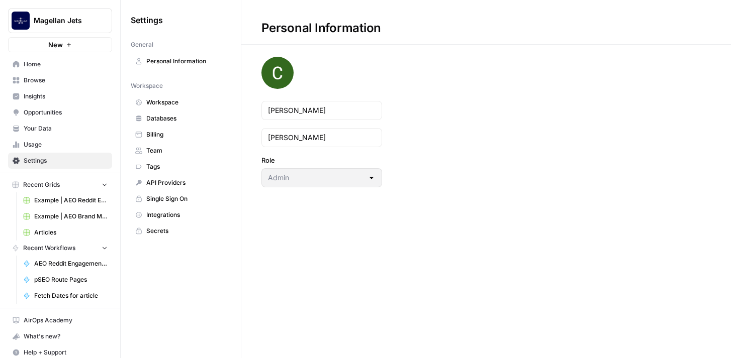
click at [173, 214] on span "Integrations" at bounding box center [186, 215] width 80 height 9
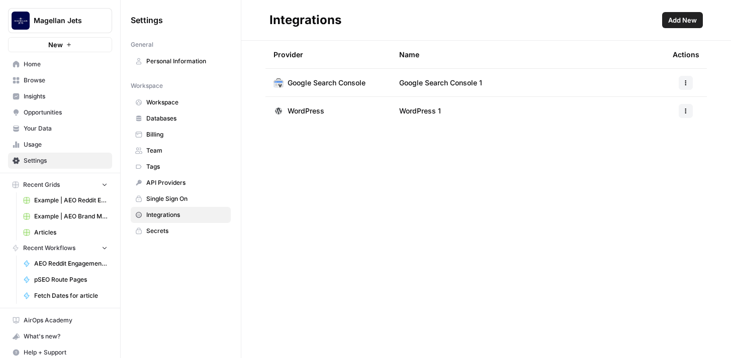
click at [671, 22] on span "Add New" at bounding box center [682, 20] width 29 height 10
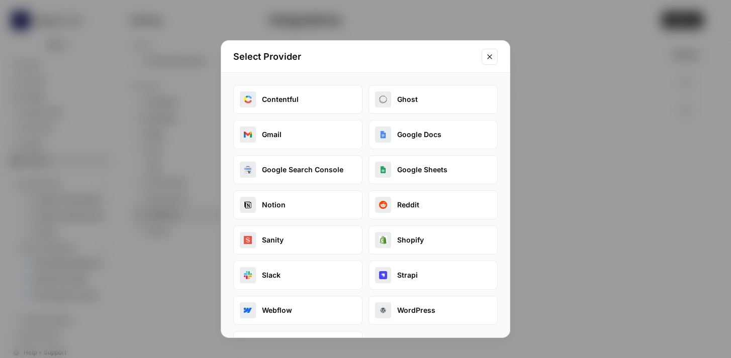
scroll to position [35, 0]
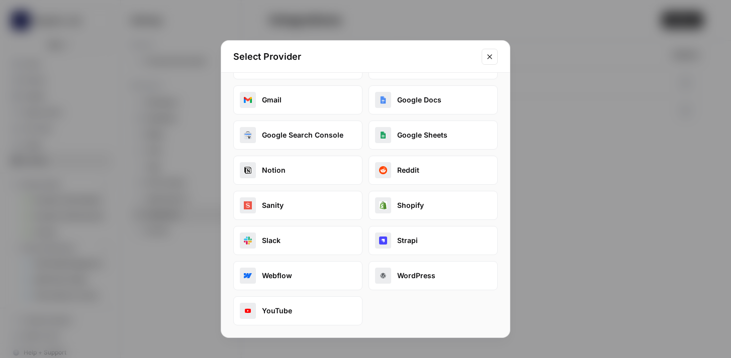
click at [471, 168] on button "Reddit" at bounding box center [432, 170] width 129 height 29
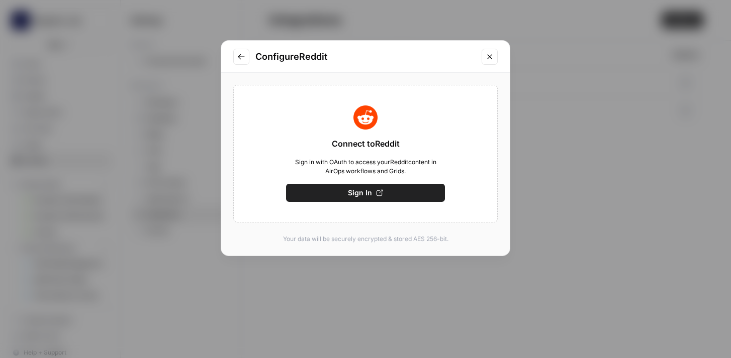
click at [492, 58] on icon "Close modal" at bounding box center [490, 57] width 8 height 8
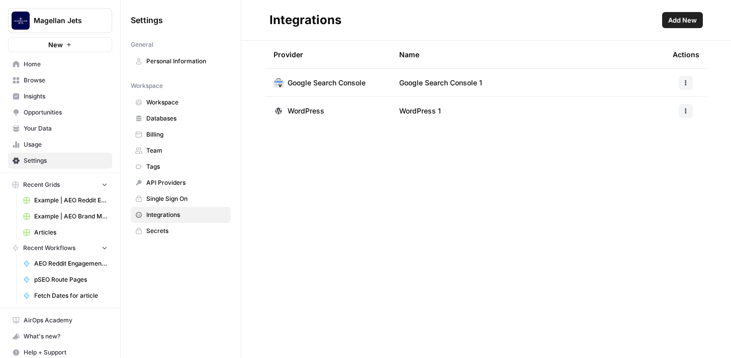
click at [39, 67] on span "Home" at bounding box center [66, 64] width 84 height 9
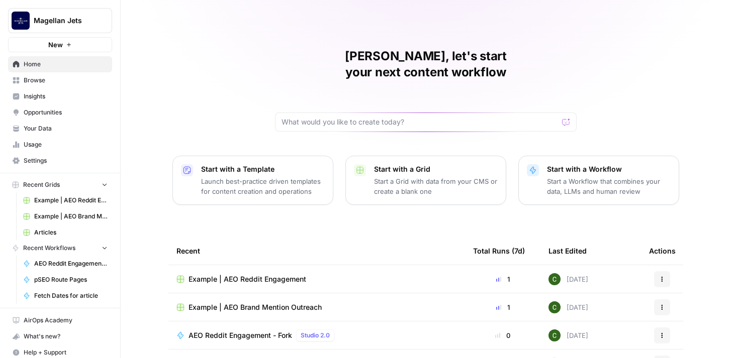
click at [286, 274] on span "Example | AEO Reddit Engagement" at bounding box center [247, 279] width 118 height 10
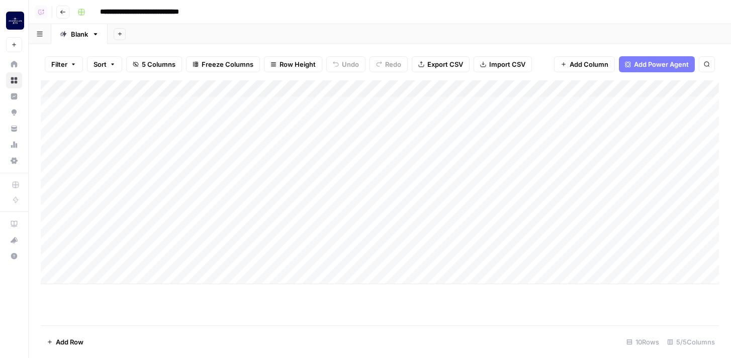
click at [365, 90] on div "Add Column" at bounding box center [380, 182] width 678 height 204
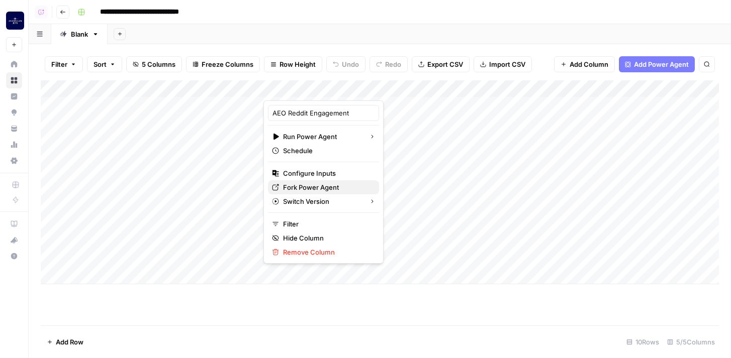
click at [320, 189] on span "Fork Power Agent" at bounding box center [327, 187] width 88 height 10
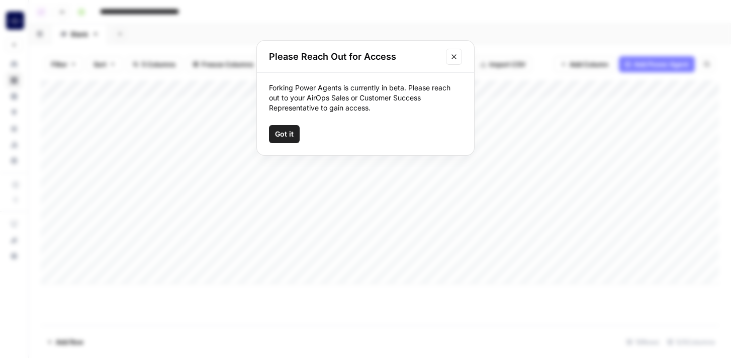
click at [294, 135] on button "Got it" at bounding box center [284, 134] width 31 height 18
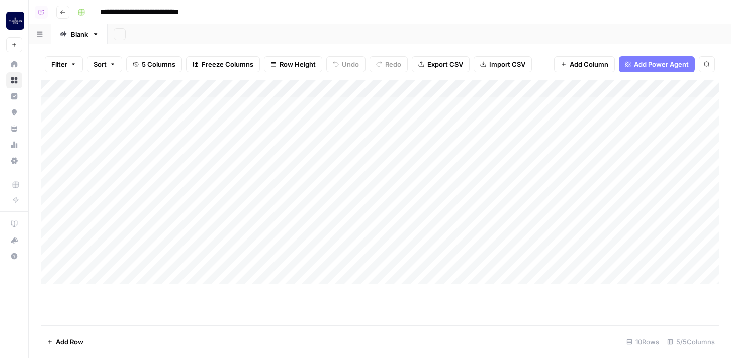
click at [63, 12] on icon "button" at bounding box center [63, 12] width 6 height 6
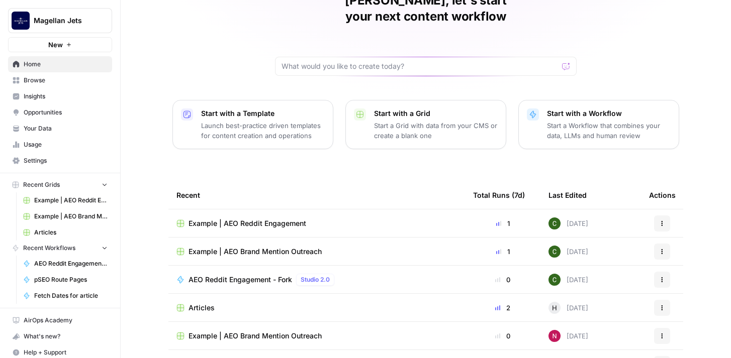
scroll to position [55, 0]
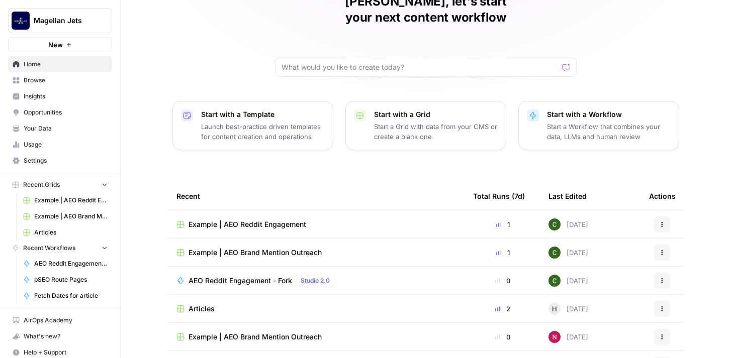
click at [304, 248] on span "Example | AEO Brand Mention Outreach" at bounding box center [254, 253] width 133 height 10
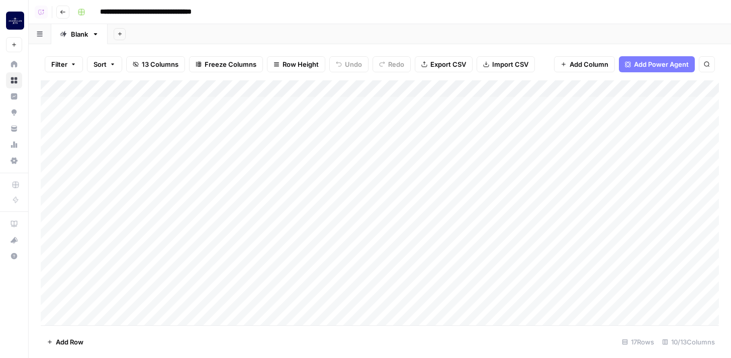
click at [348, 103] on div "Add Column" at bounding box center [380, 202] width 678 height 245
click at [405, 105] on div "Add Column" at bounding box center [380, 202] width 678 height 245
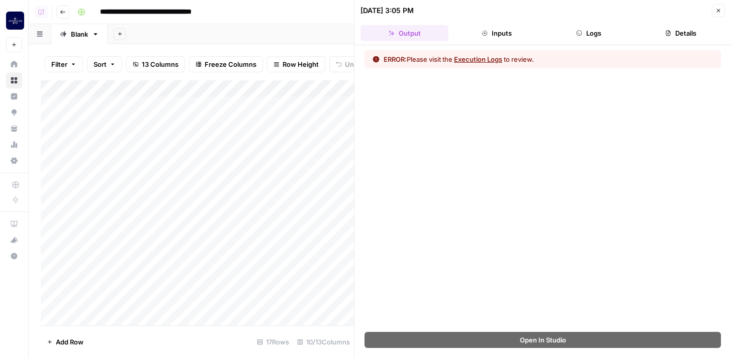
click at [480, 62] on button "Execution Logs" at bounding box center [478, 59] width 48 height 10
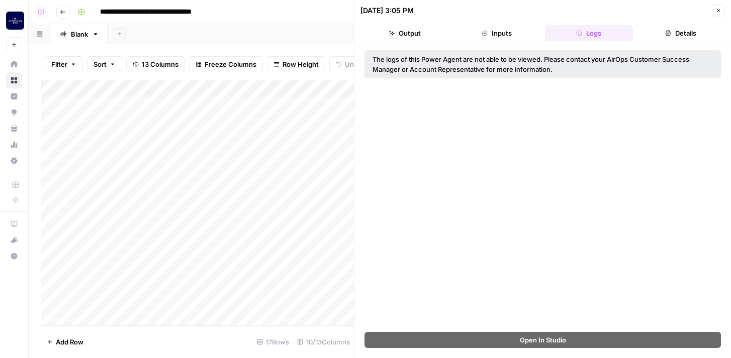
click at [722, 10] on button "Close" at bounding box center [718, 10] width 13 height 13
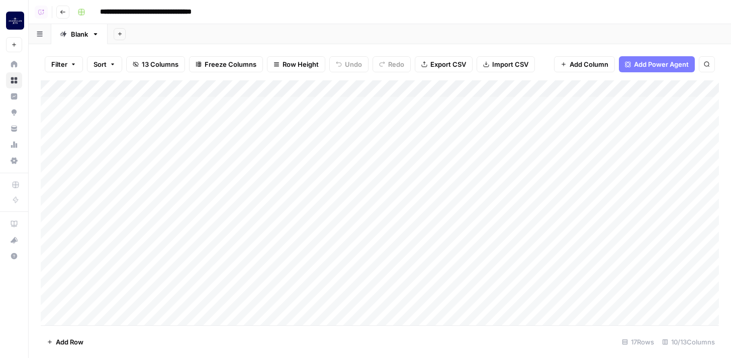
click at [223, 105] on div "Add Column" at bounding box center [380, 202] width 678 height 245
click at [271, 105] on div "Add Column" at bounding box center [380, 202] width 678 height 245
click at [356, 122] on div "Add Column" at bounding box center [380, 202] width 678 height 245
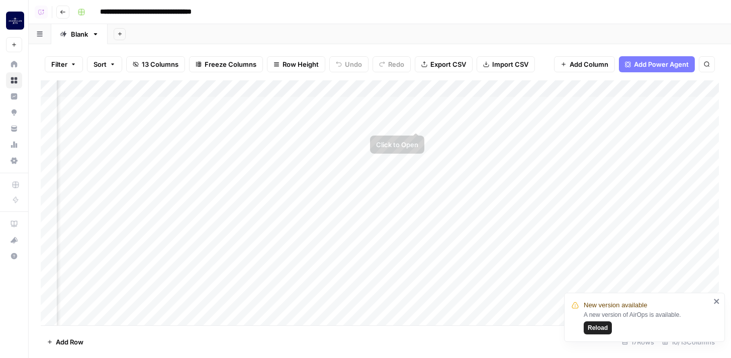
click at [417, 122] on div "Add Column" at bounding box center [380, 202] width 678 height 245
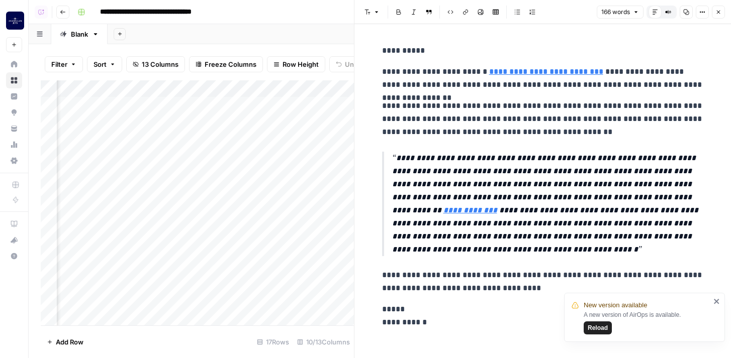
scroll to position [7, 0]
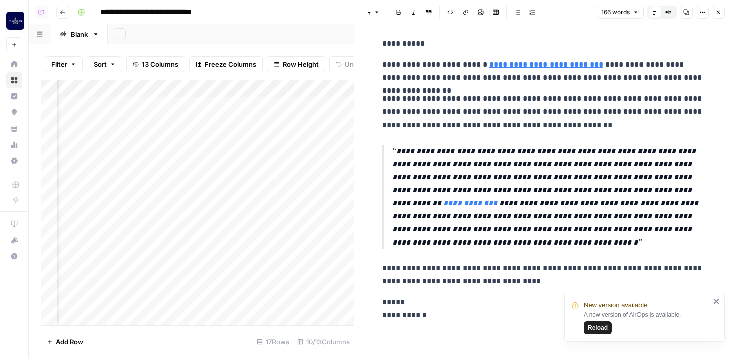
click at [719, 15] on icon "button" at bounding box center [718, 12] width 6 height 6
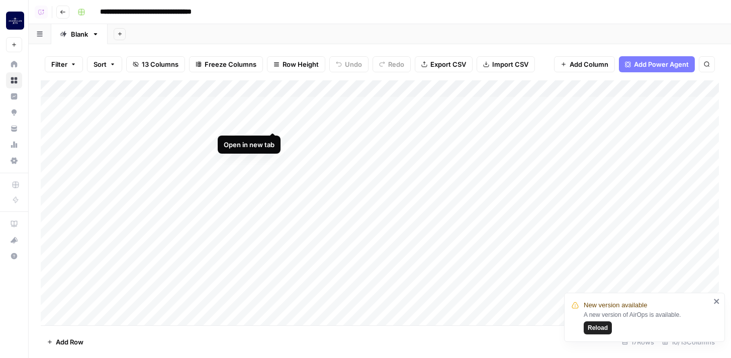
click at [273, 122] on div "Add Column" at bounding box center [380, 202] width 678 height 245
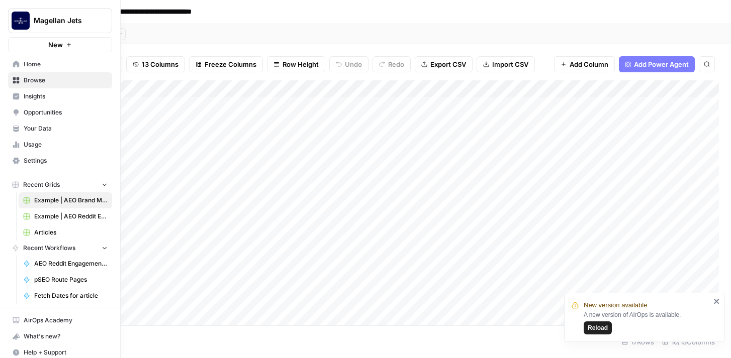
click at [21, 115] on link "Opportunities" at bounding box center [60, 113] width 104 height 16
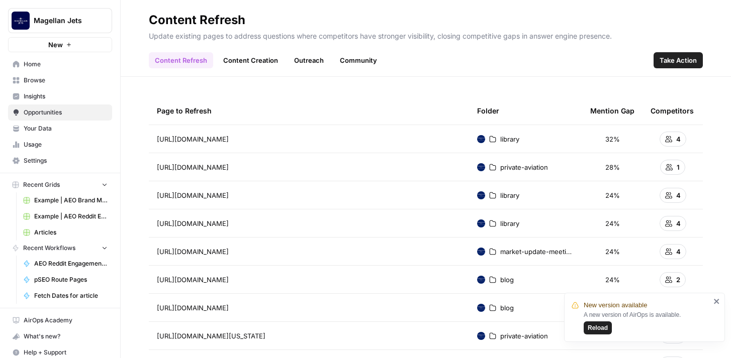
click at [66, 82] on span "Browse" at bounding box center [66, 80] width 84 height 9
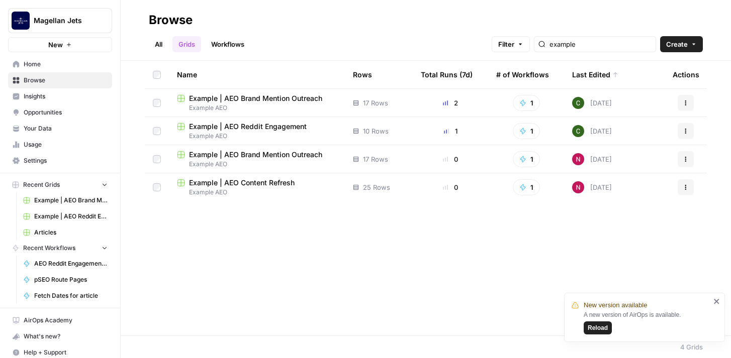
click at [248, 182] on span "Example | AEO Content Refresh" at bounding box center [242, 183] width 106 height 10
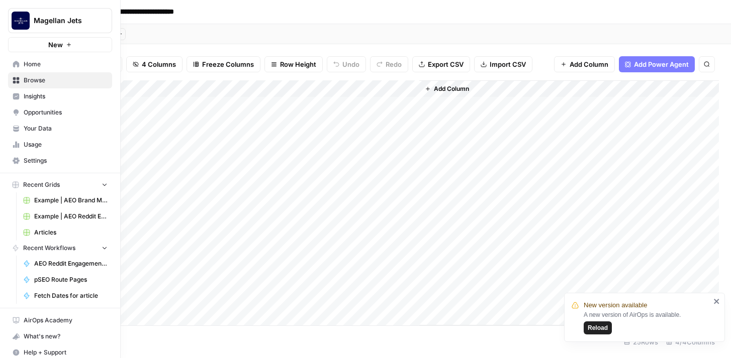
click at [26, 112] on span "Opportunities" at bounding box center [66, 112] width 84 height 9
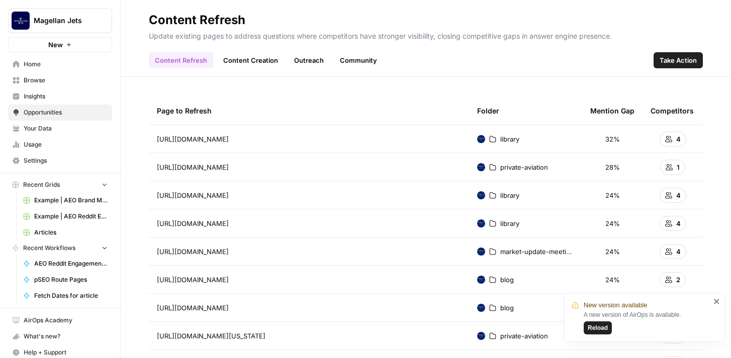
click at [45, 84] on span "Browse" at bounding box center [66, 80] width 84 height 9
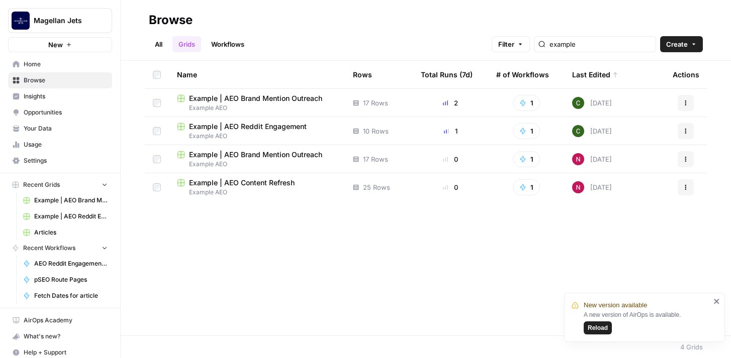
click at [52, 96] on span "Insights" at bounding box center [66, 96] width 84 height 9
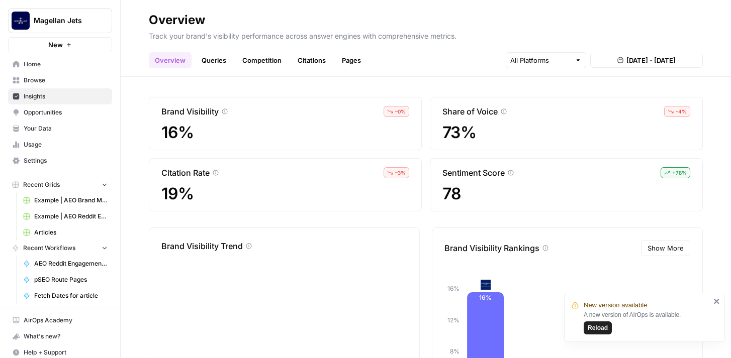
click at [218, 59] on link "Queries" at bounding box center [214, 60] width 37 height 16
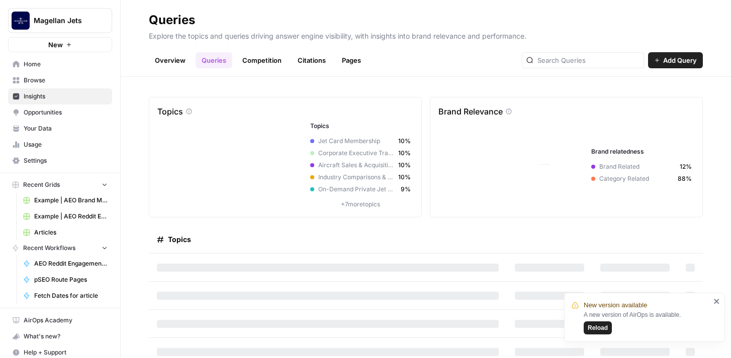
scroll to position [36, 0]
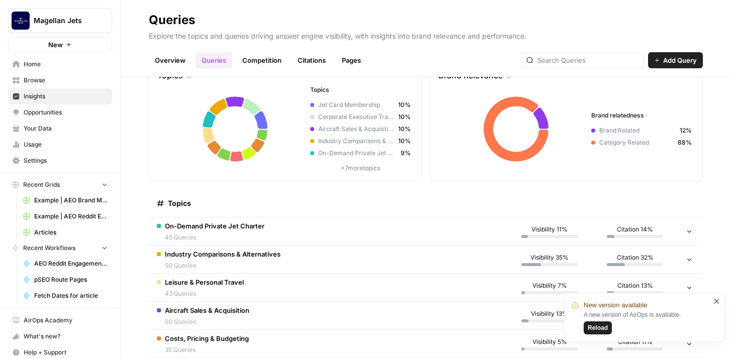
click at [505, 228] on td "On-Demand Private Jet Charter 45 Queries" at bounding box center [328, 232] width 358 height 28
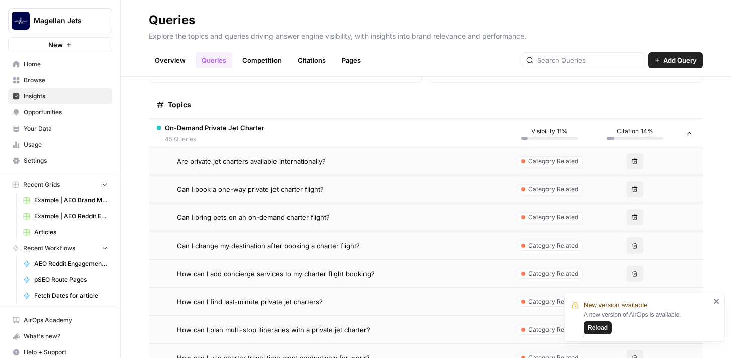
scroll to position [0, 0]
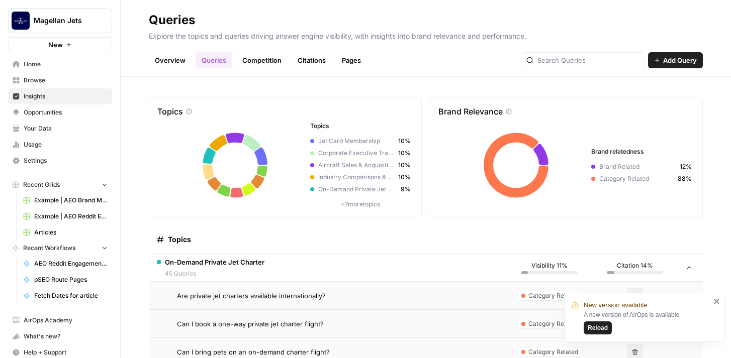
click at [66, 112] on span "Opportunities" at bounding box center [66, 112] width 84 height 9
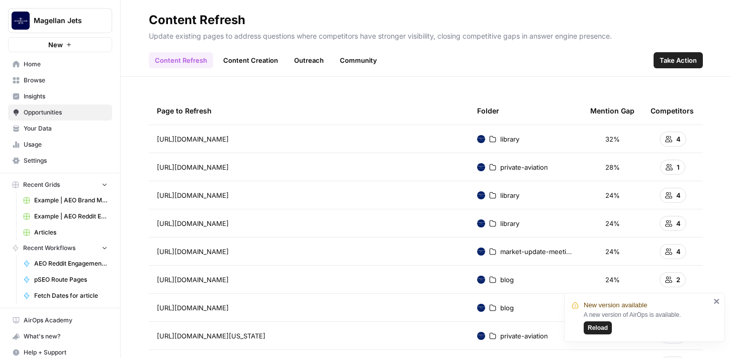
click at [60, 83] on span "Browse" at bounding box center [66, 80] width 84 height 9
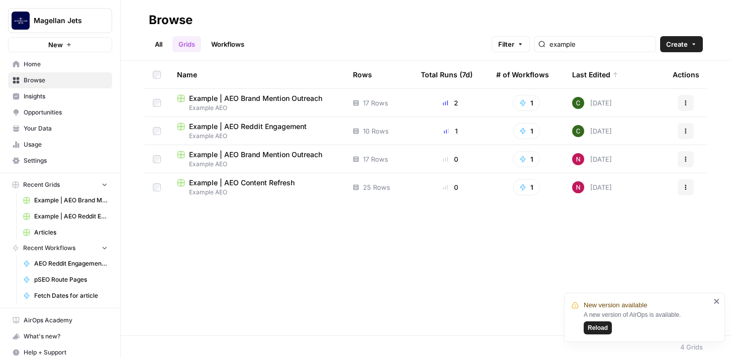
click at [272, 95] on span "Example | AEO Brand Mention Outreach" at bounding box center [255, 98] width 133 height 10
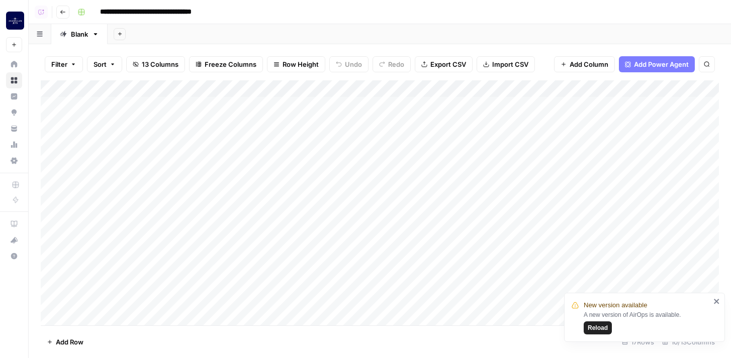
click at [407, 87] on div "Add Column" at bounding box center [380, 202] width 678 height 245
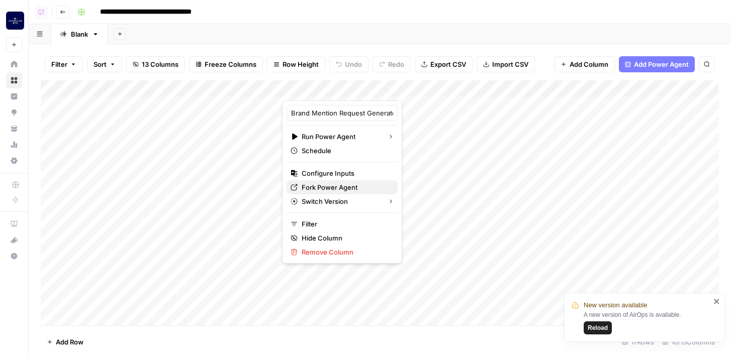
click at [351, 184] on span "Fork Power Agent" at bounding box center [346, 187] width 88 height 10
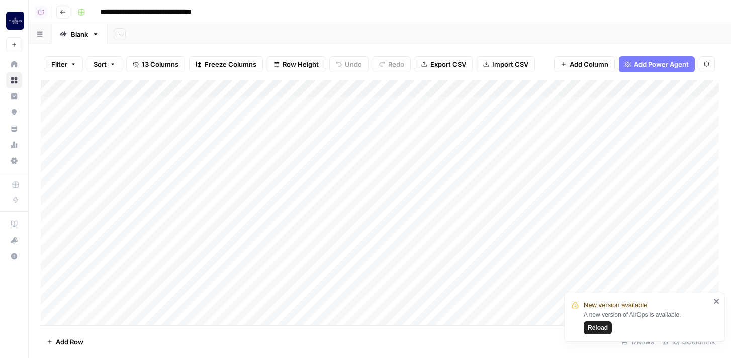
click at [59, 13] on button "Go back" at bounding box center [62, 12] width 13 height 13
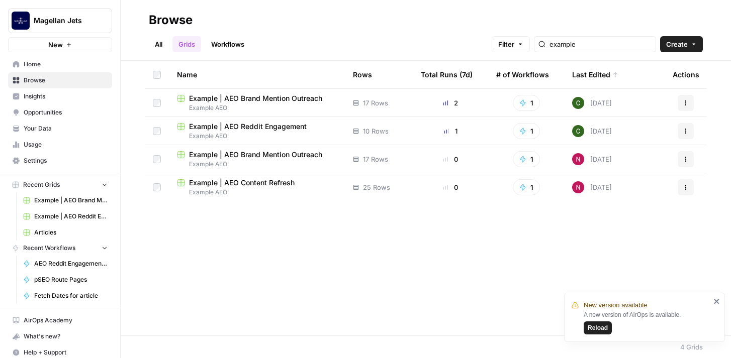
click at [268, 129] on span "Example | AEO Reddit Engagement" at bounding box center [248, 127] width 118 height 10
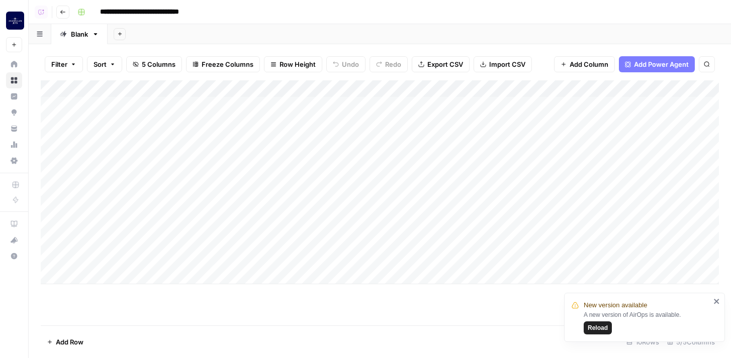
click at [364, 89] on div "Add Column" at bounding box center [380, 182] width 678 height 204
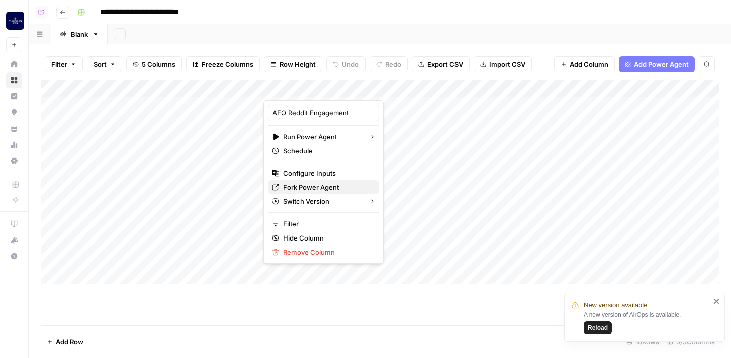
click at [338, 183] on span "Fork Power Agent" at bounding box center [327, 187] width 88 height 10
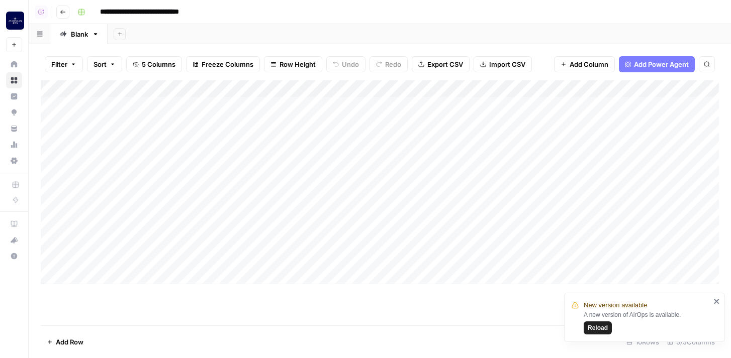
click at [364, 88] on div "Add Column" at bounding box center [380, 182] width 678 height 204
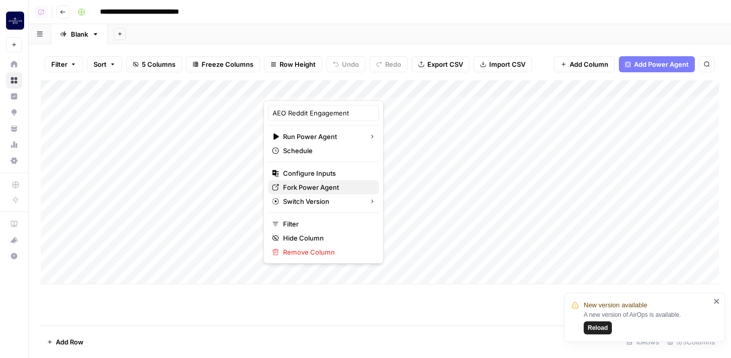
click at [317, 189] on span "Fork Power Agent" at bounding box center [327, 187] width 88 height 10
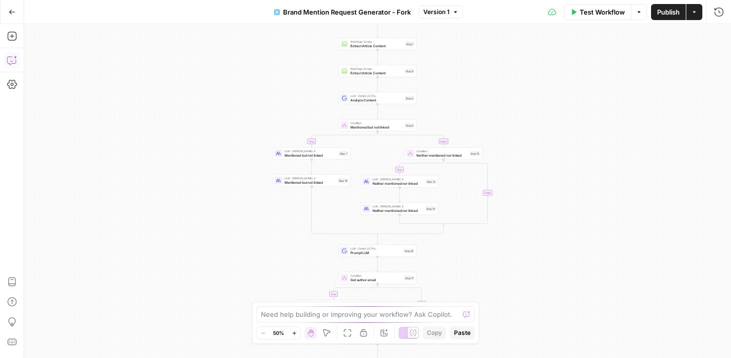
click at [12, 62] on icon "button" at bounding box center [12, 60] width 10 height 10
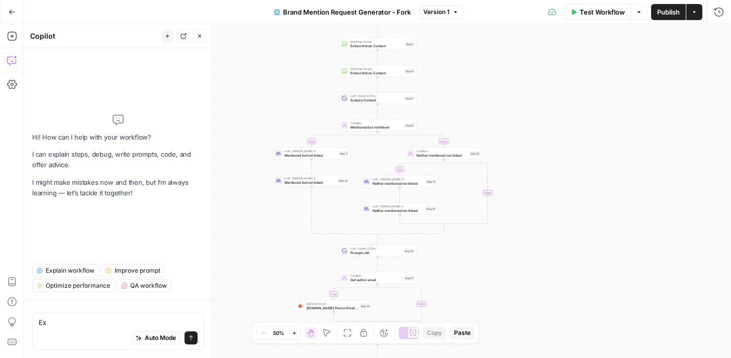
type textarea "E"
click at [52, 272] on span "Explain workflow" at bounding box center [70, 270] width 49 height 9
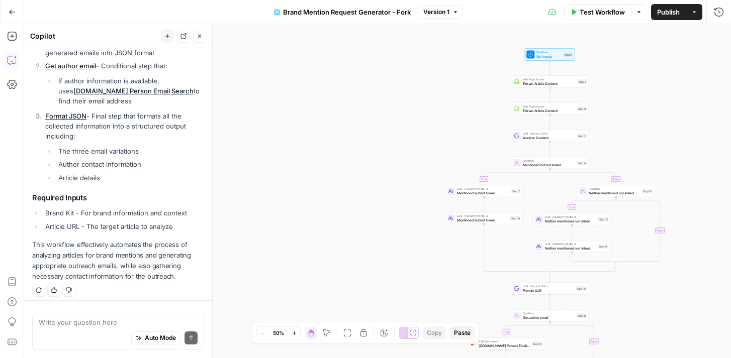
scroll to position [511, 0]
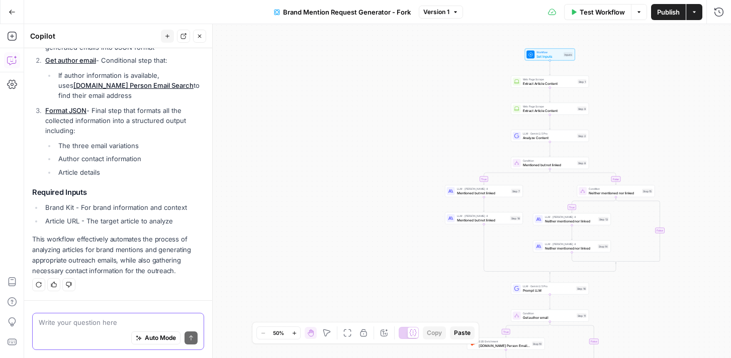
click at [101, 326] on textarea at bounding box center [118, 323] width 159 height 10
type textarea "What are the three different outputs?"
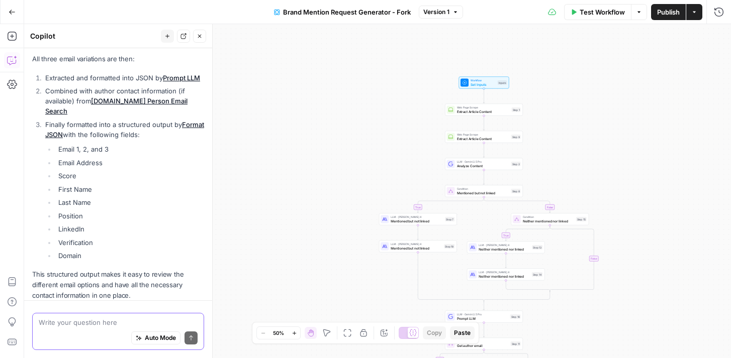
scroll to position [1124, 0]
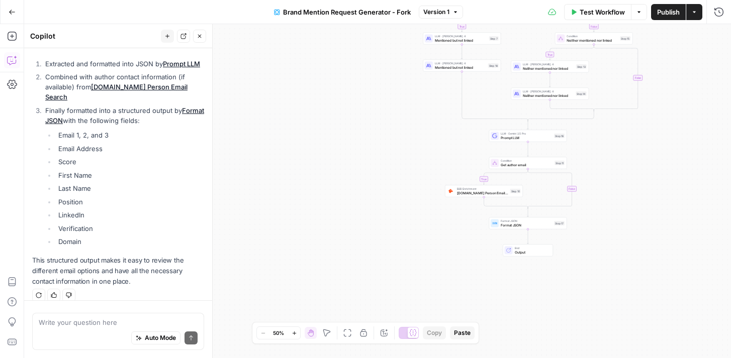
click at [12, 13] on icon "button" at bounding box center [12, 12] width 7 height 7
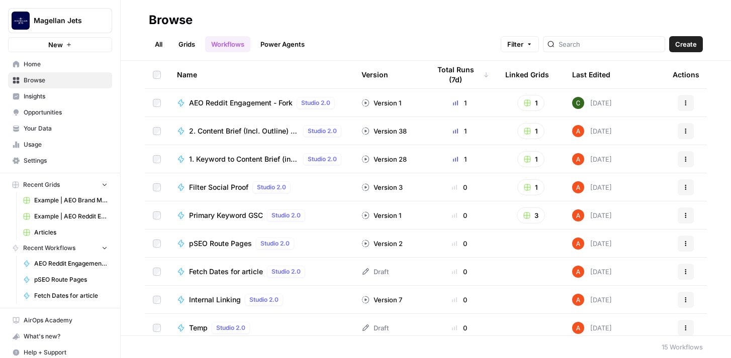
click at [233, 106] on span "AEO Reddit Engagement - Fork" at bounding box center [241, 103] width 104 height 10
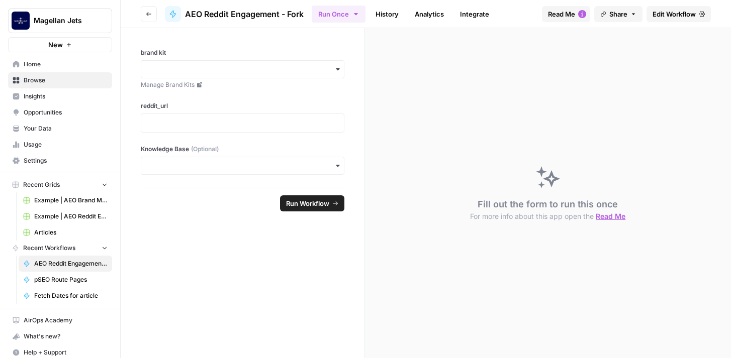
click at [667, 19] on link "Edit Workflow" at bounding box center [678, 14] width 64 height 16
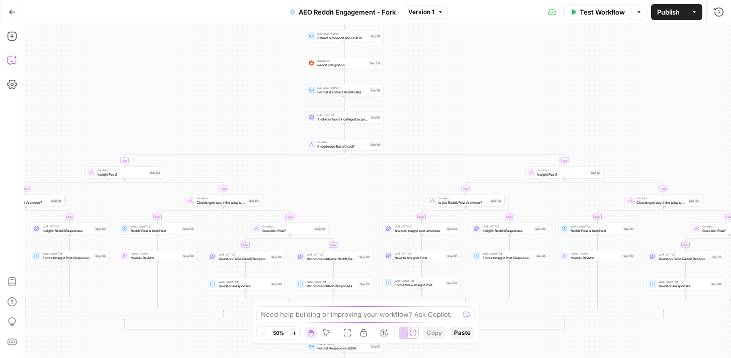
click at [9, 62] on icon "button" at bounding box center [12, 60] width 10 height 10
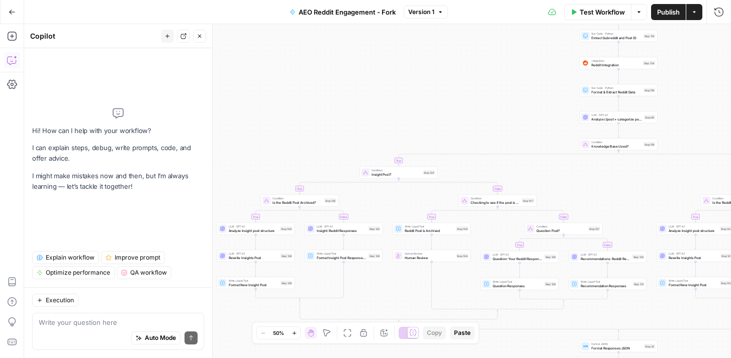
click at [73, 262] on span "Explain workflow" at bounding box center [70, 257] width 49 height 9
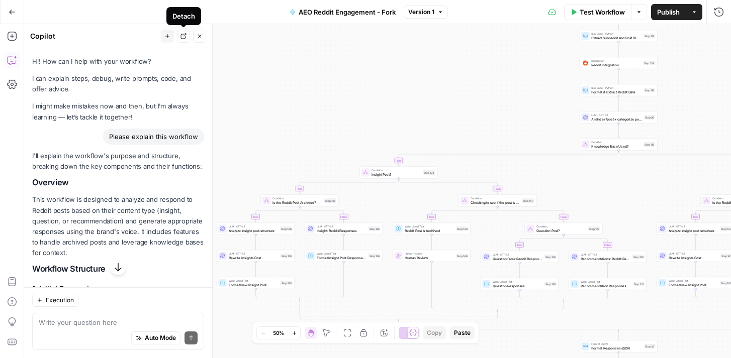
click at [184, 38] on icon "button" at bounding box center [183, 36] width 6 height 6
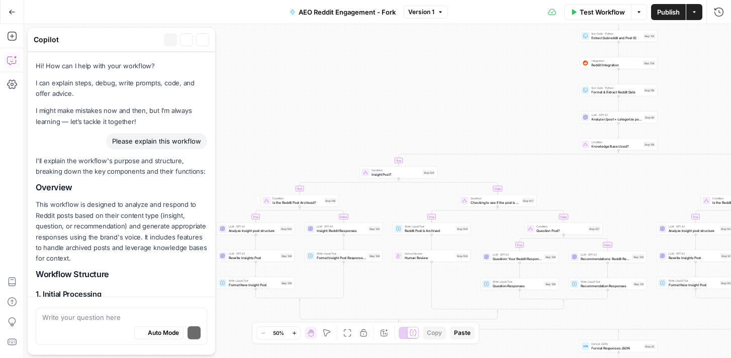
scroll to position [619, 0]
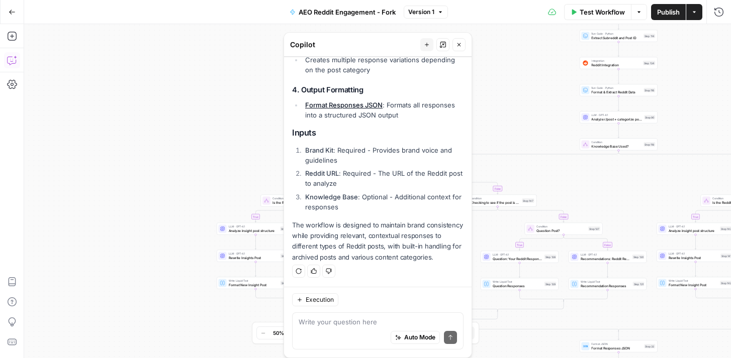
drag, startPoint x: 119, startPoint y: 44, endPoint x: 374, endPoint y: 69, distance: 256.6
click at [374, 69] on div "Copilot New chat Affix Close Hi! How can I help with your workflow? I can expla…" at bounding box center [377, 195] width 188 height 326
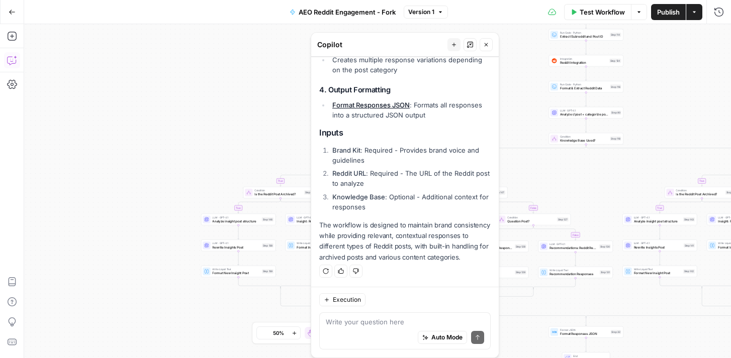
drag, startPoint x: 375, startPoint y: 45, endPoint x: 412, endPoint y: 137, distance: 99.0
click at [412, 137] on div "Copilot New chat Affix Close Hi! How can I help with your workflow? I can expla…" at bounding box center [405, 195] width 188 height 326
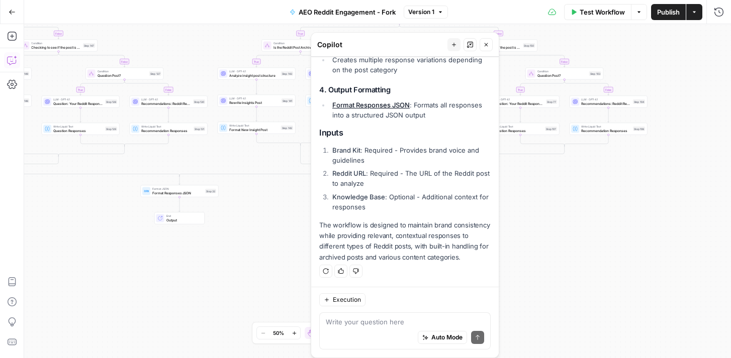
click at [470, 46] on icon "button" at bounding box center [470, 45] width 6 height 6
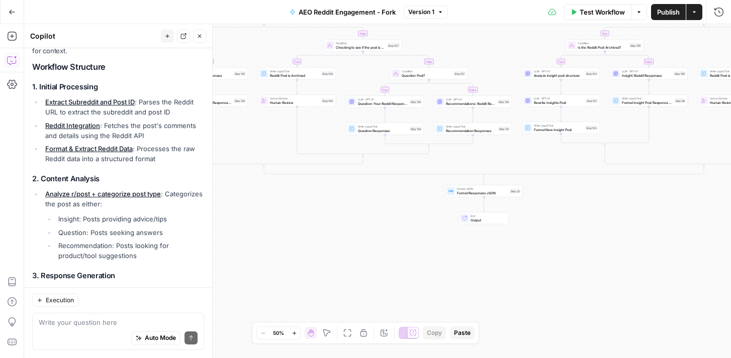
scroll to position [0, 0]
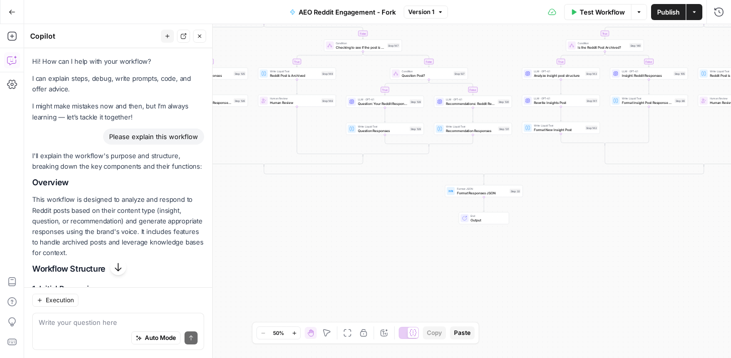
drag, startPoint x: 178, startPoint y: 259, endPoint x: 31, endPoint y: 184, distance: 164.8
copy div "Overview This workflow is designed to analyze and respond to Reddit posts based…"
click at [14, 13] on icon "button" at bounding box center [12, 12] width 7 height 7
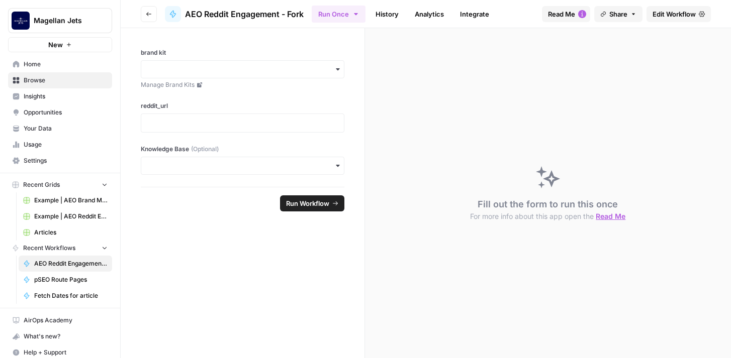
click at [44, 81] on span "Browse" at bounding box center [66, 80] width 84 height 9
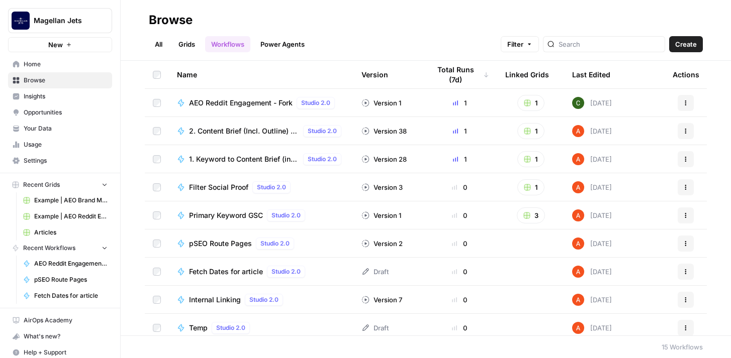
click at [86, 17] on span "Magellan Jets" at bounding box center [64, 21] width 61 height 10
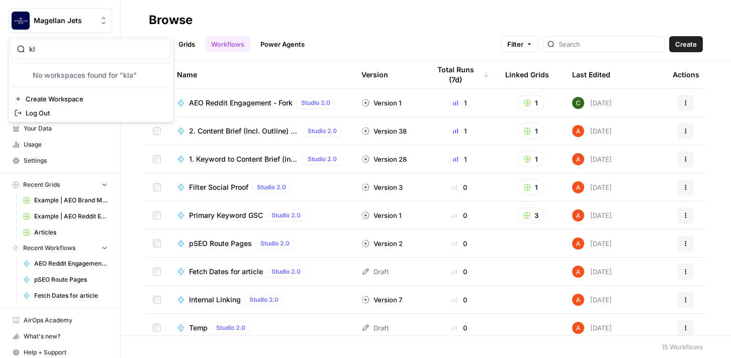
type input "k"
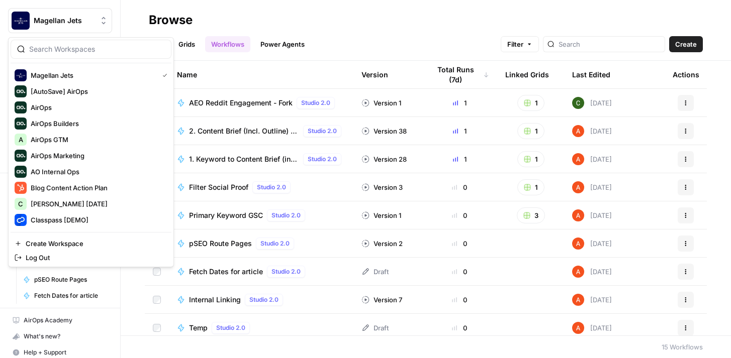
click at [409, 3] on header "Browse All Grids Workflows Power Agents Filter Create" at bounding box center [426, 30] width 610 height 61
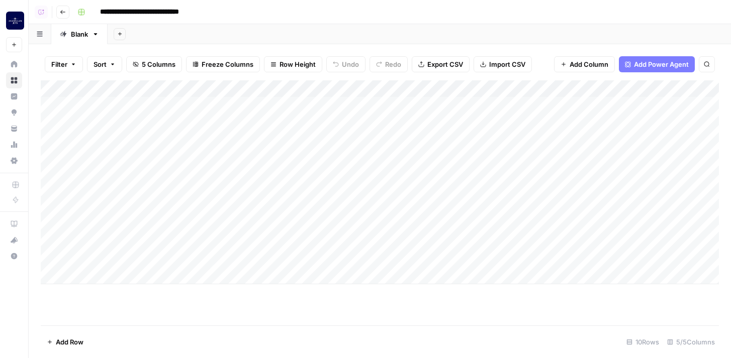
click at [364, 89] on div "Add Column" at bounding box center [380, 182] width 678 height 204
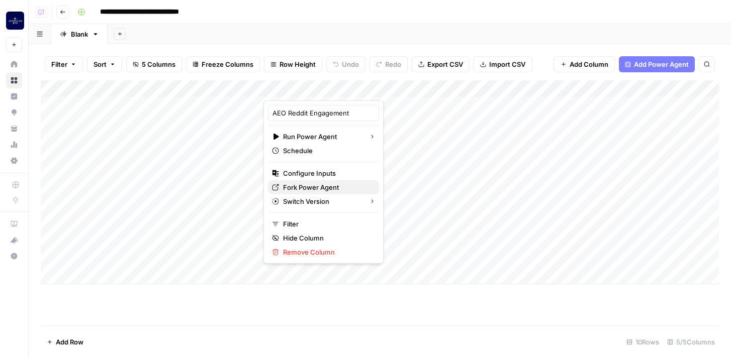
click at [322, 187] on span "Fork Power Agent" at bounding box center [327, 187] width 88 height 10
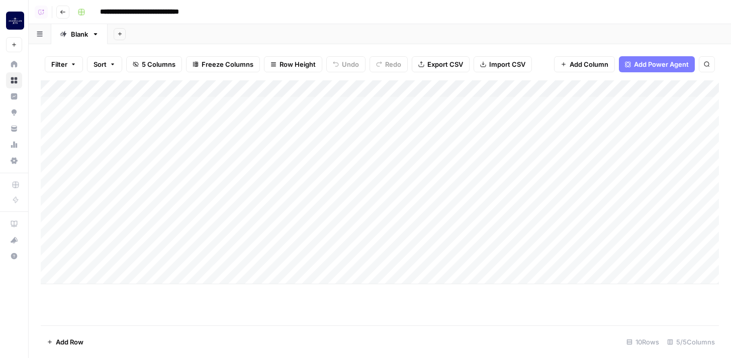
click at [366, 89] on div "Add Column" at bounding box center [380, 182] width 678 height 204
